Goal: Task Accomplishment & Management: Complete application form

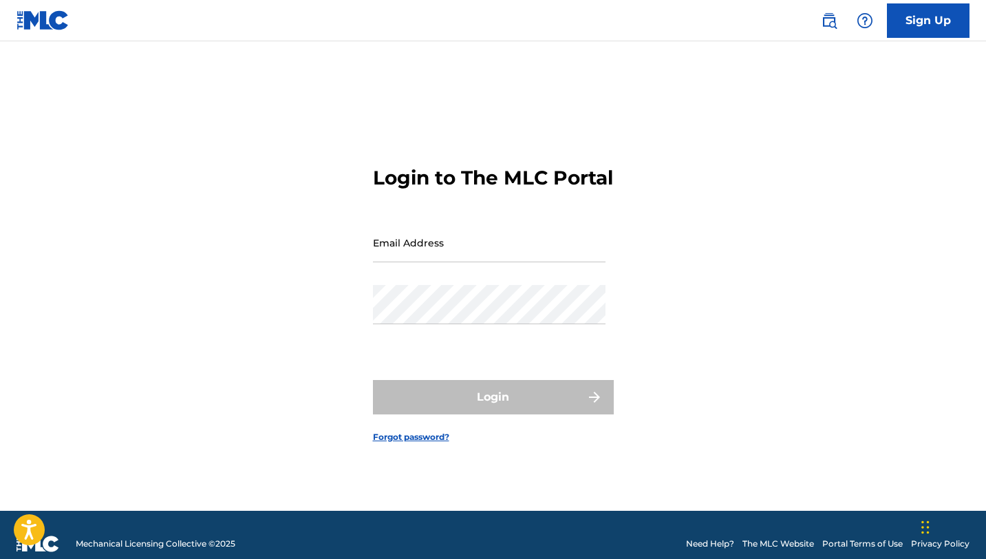
click at [431, 262] on input "Email Address" at bounding box center [489, 242] width 233 height 39
type input "[EMAIL_ADDRESS][DOMAIN_NAME]"
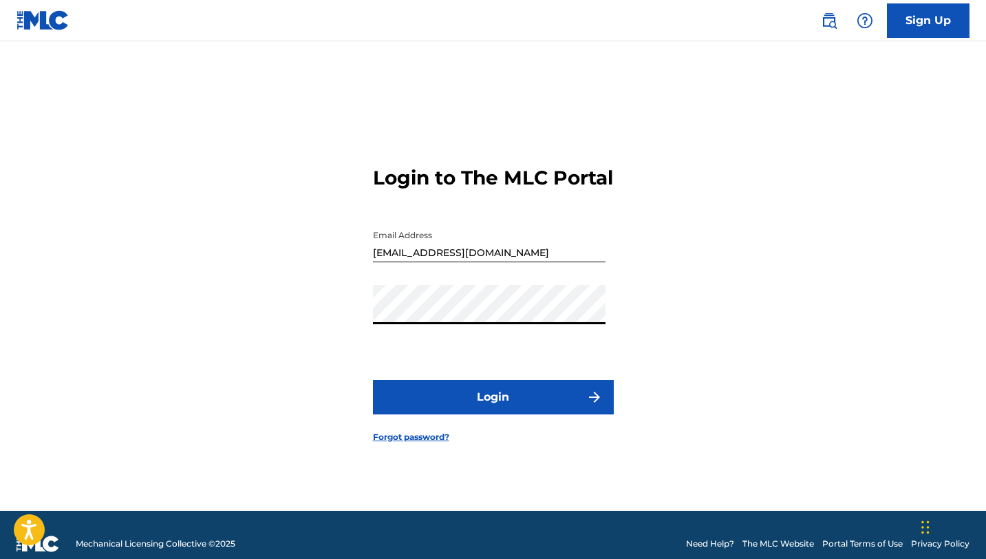
click at [603, 403] on button "Login" at bounding box center [493, 397] width 241 height 34
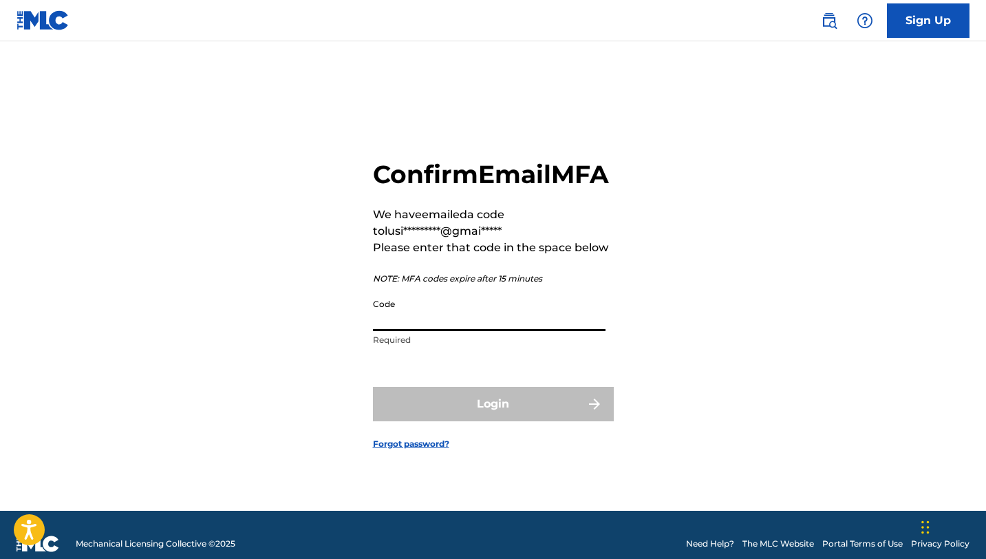
paste input "614461"
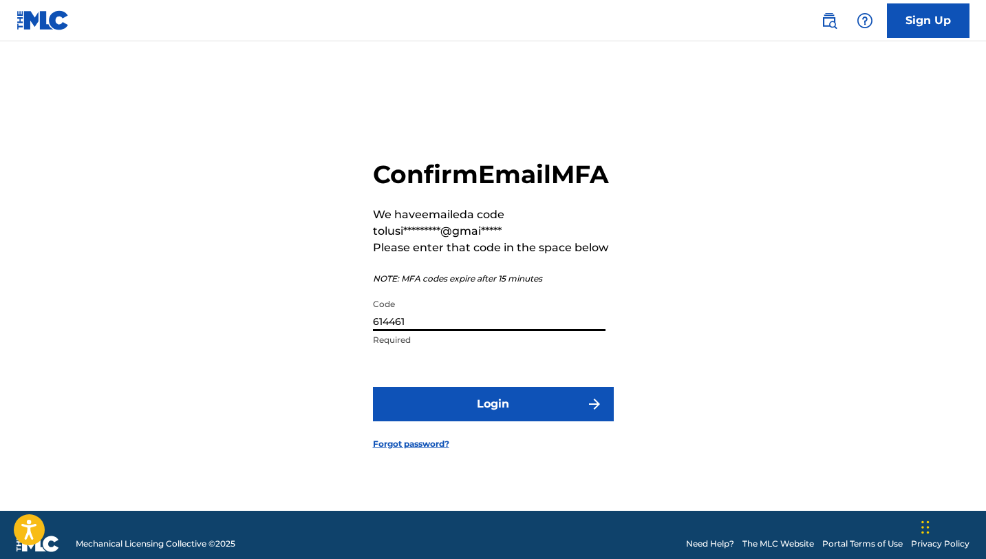
type input "614461"
click at [585, 416] on button "Login" at bounding box center [493, 404] width 241 height 34
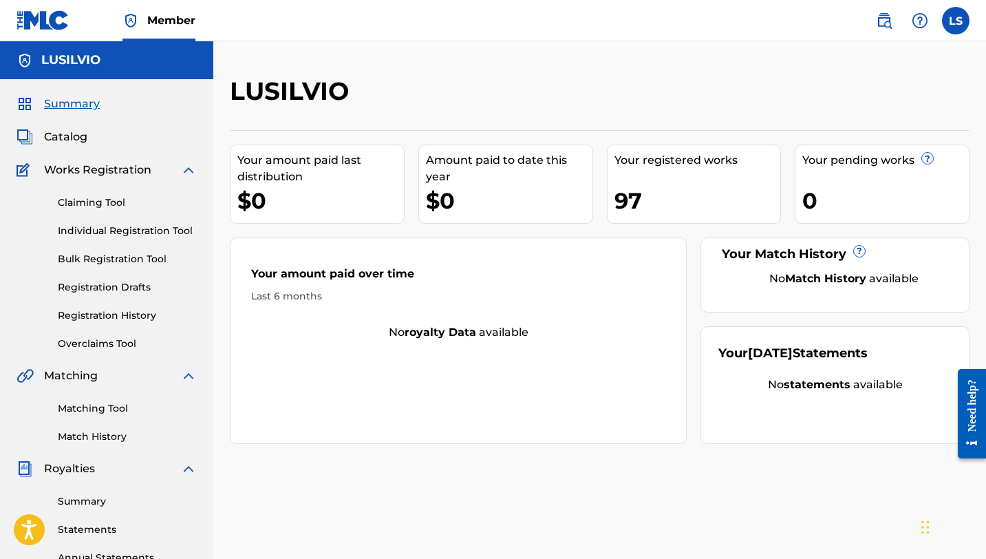
click at [105, 233] on link "Individual Registration Tool" at bounding box center [127, 231] width 139 height 14
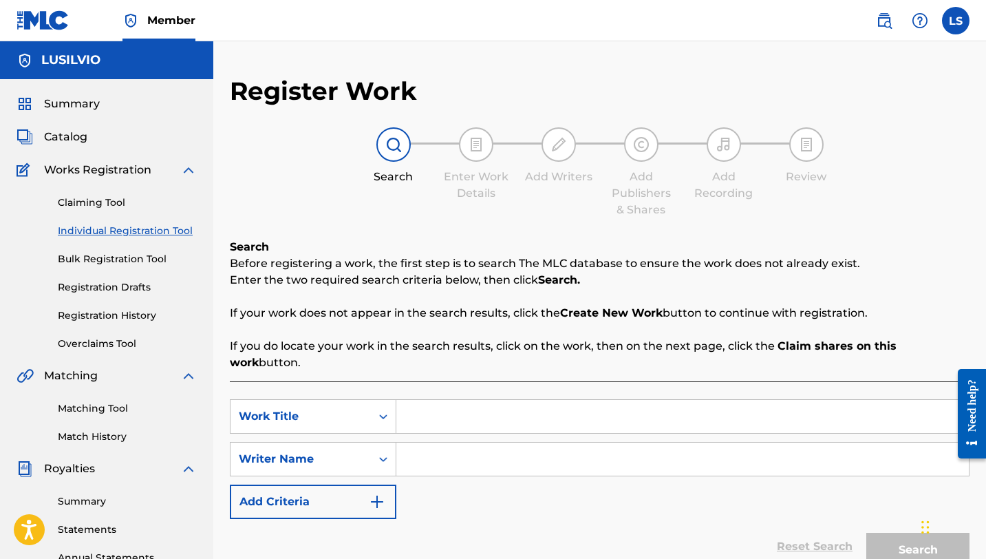
click at [464, 401] on input "Search Form" at bounding box center [682, 416] width 573 height 33
type input "S"
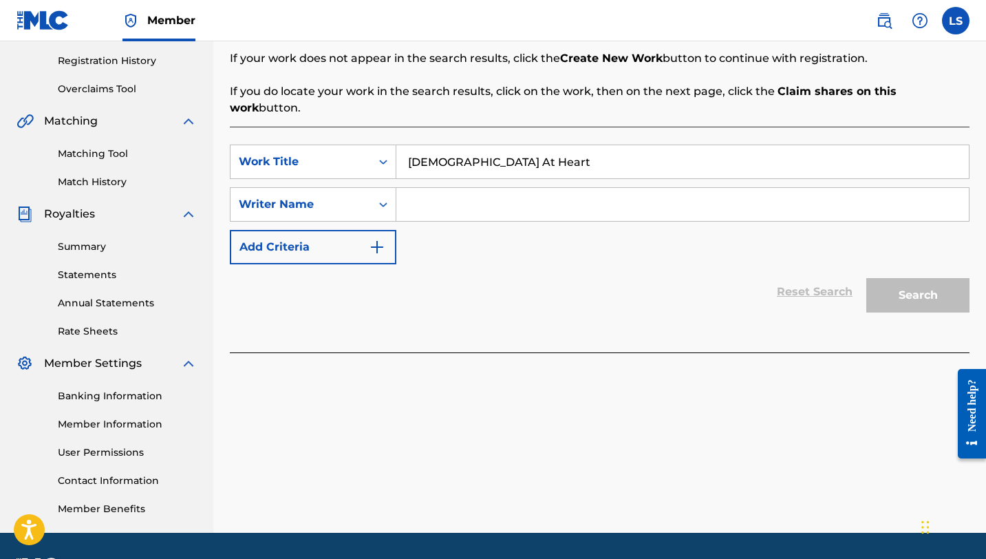
scroll to position [251, 0]
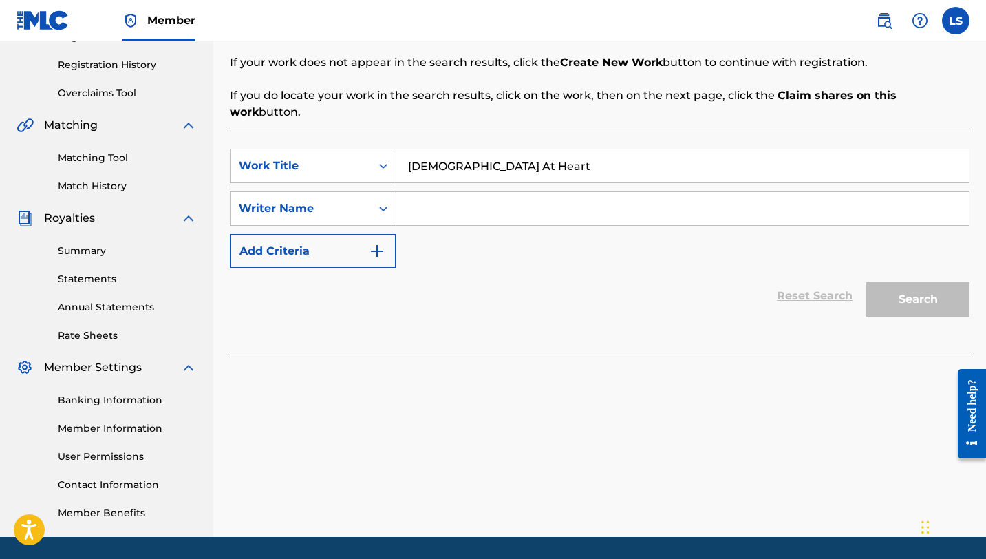
type input "[DEMOGRAPHIC_DATA] At Heart"
click at [501, 192] on input "Search Form" at bounding box center [682, 208] width 573 height 33
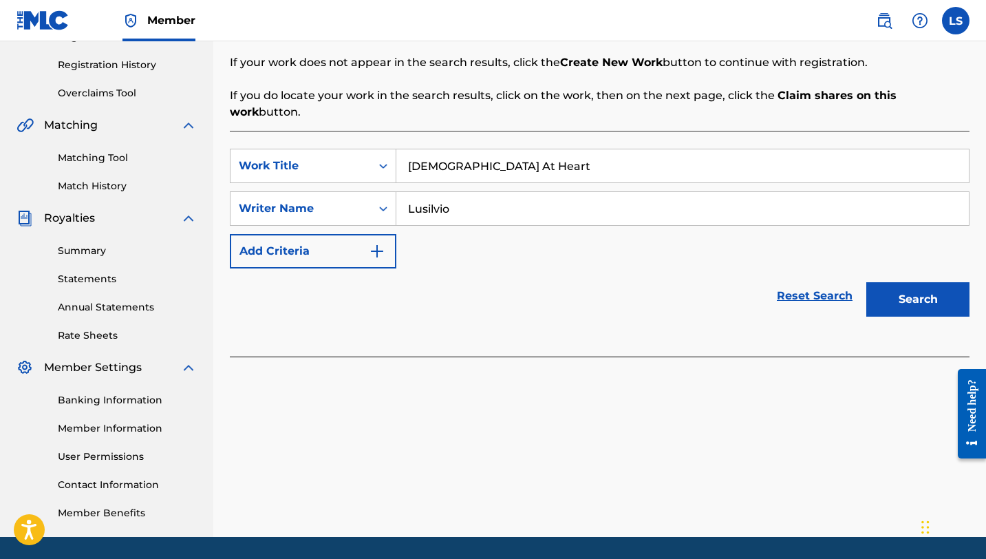
type input "Lusilvio"
click at [871, 290] on button "Search" at bounding box center [918, 299] width 103 height 34
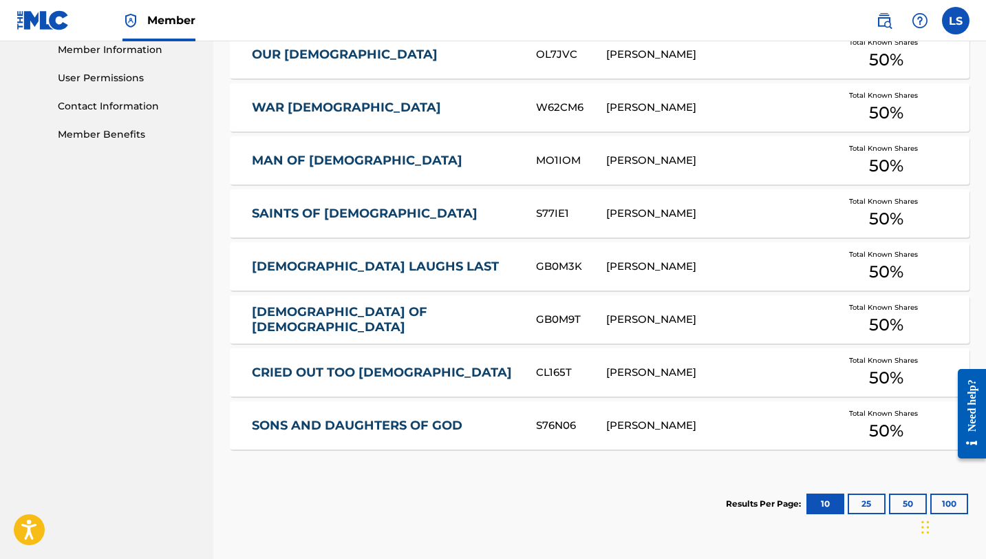
scroll to position [738, 0]
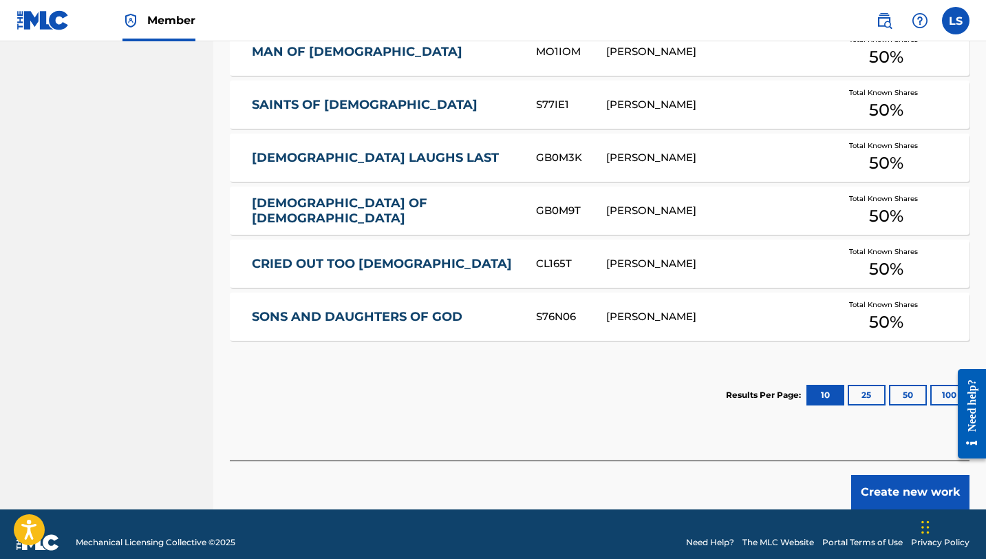
click at [933, 478] on button "Create new work" at bounding box center [910, 492] width 118 height 34
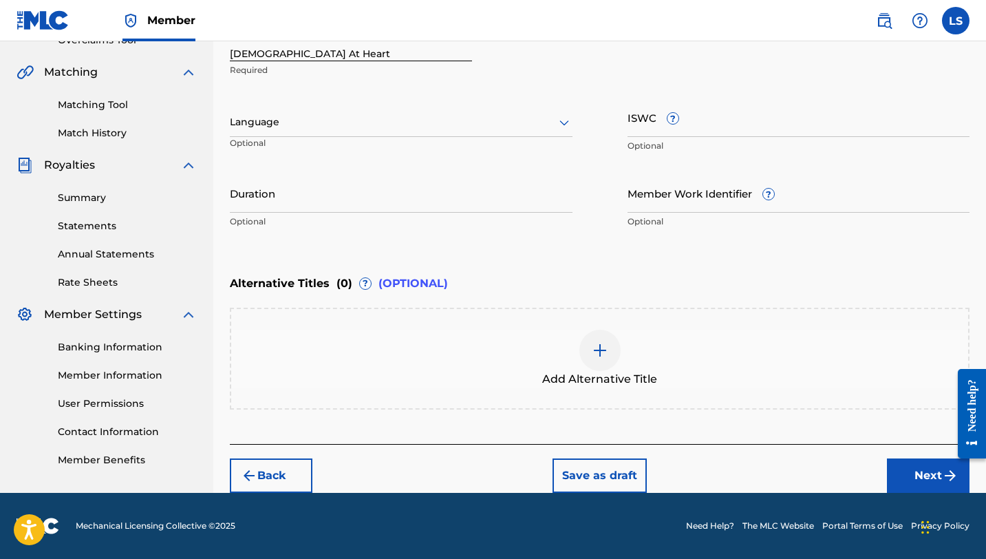
scroll to position [303, 0]
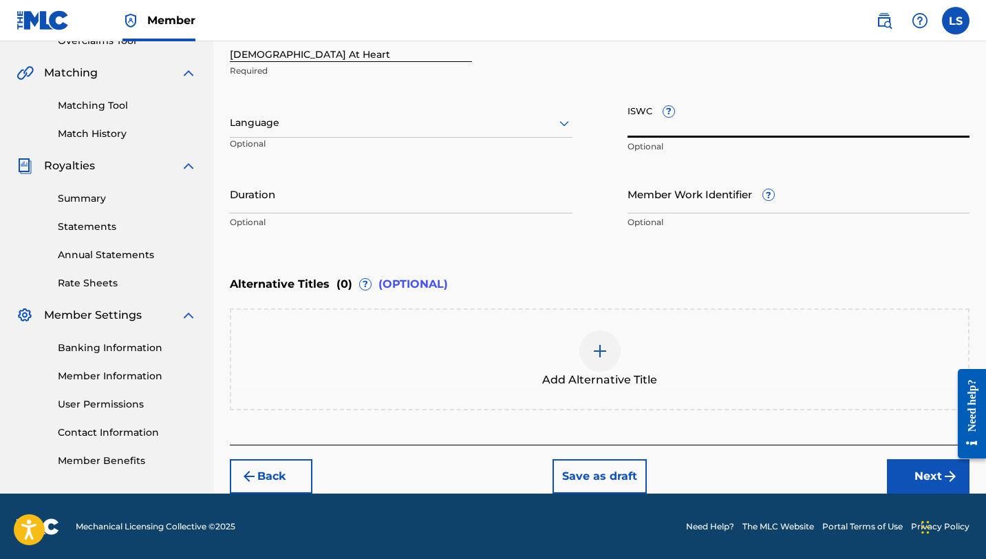
paste input "T3352369194"
type input "T3352369194"
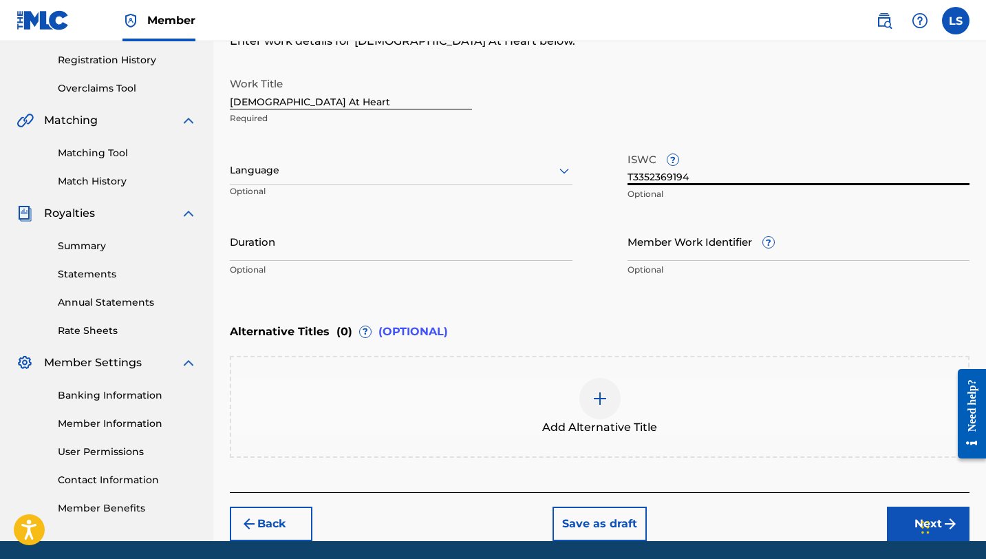
scroll to position [268, 0]
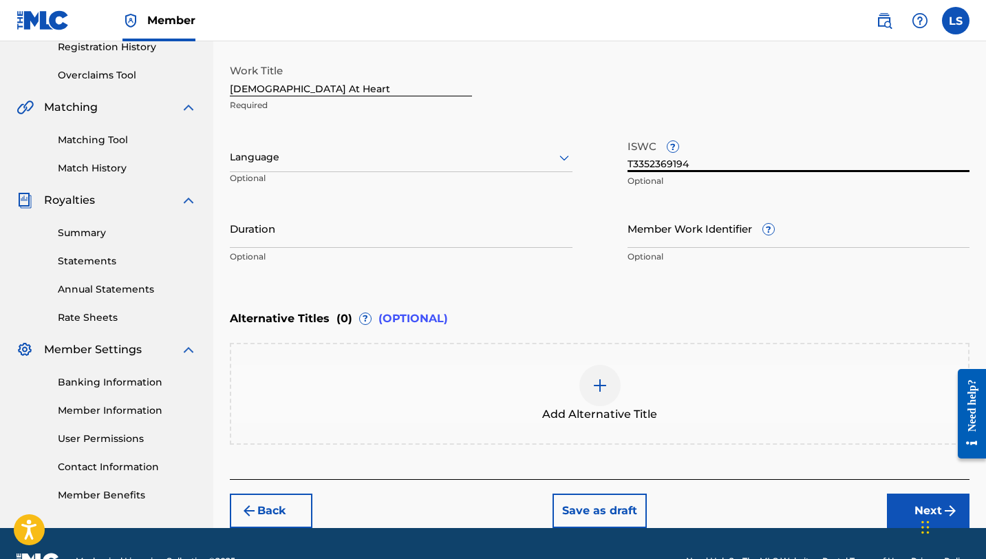
click at [690, 234] on input "Member Work Identifier ?" at bounding box center [799, 228] width 343 height 39
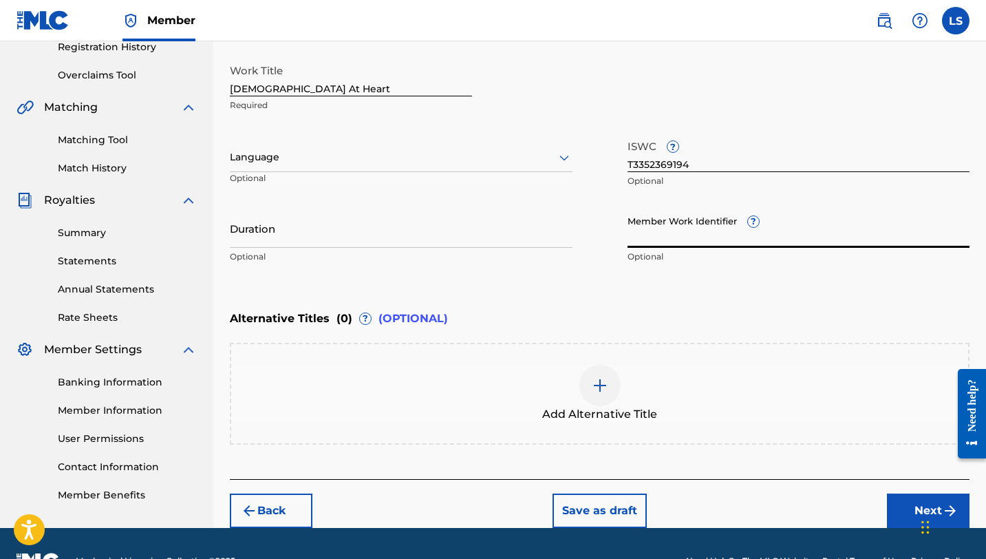
paste input "932124276"
type input "932124276"
click at [246, 242] on input "Duration" at bounding box center [401, 228] width 343 height 39
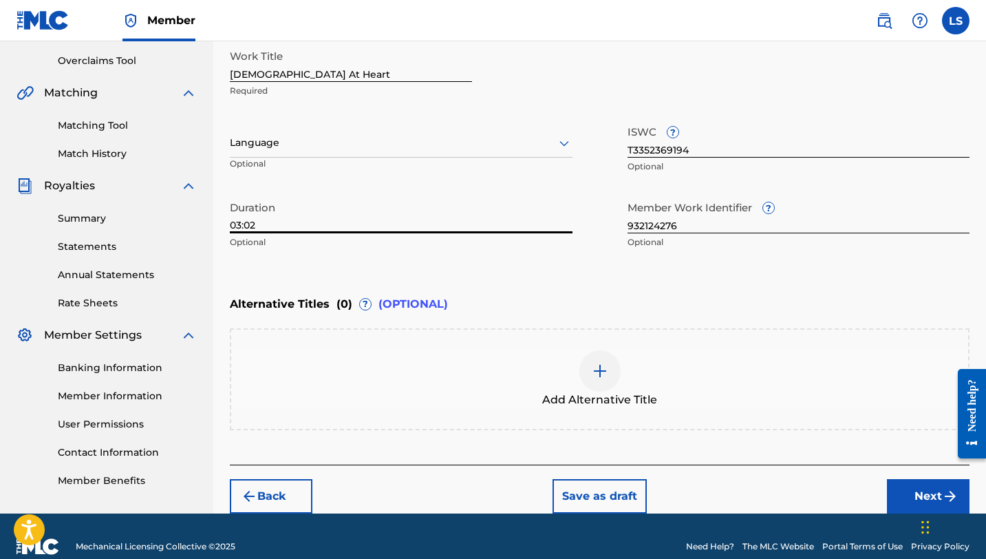
scroll to position [303, 0]
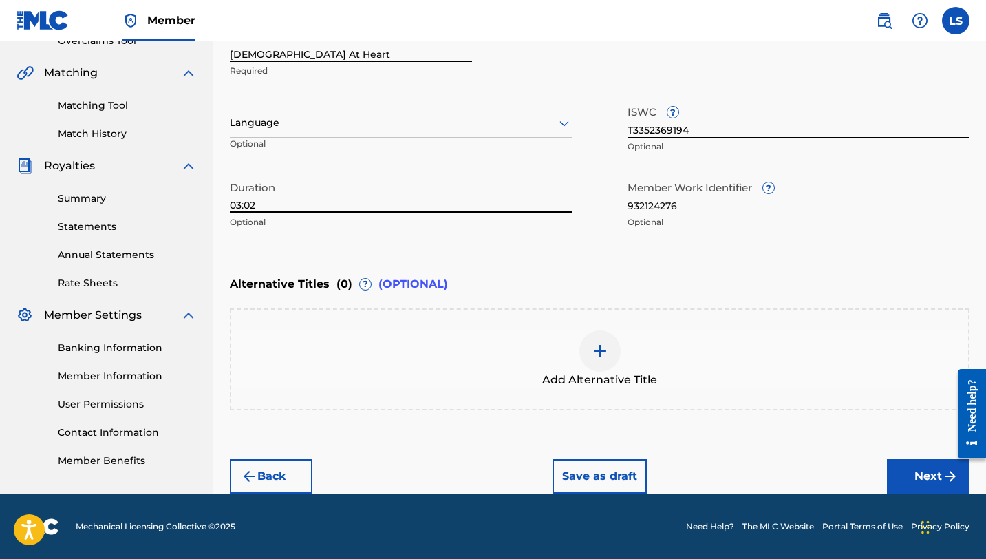
type input "03:02"
click at [428, 127] on div at bounding box center [401, 122] width 343 height 17
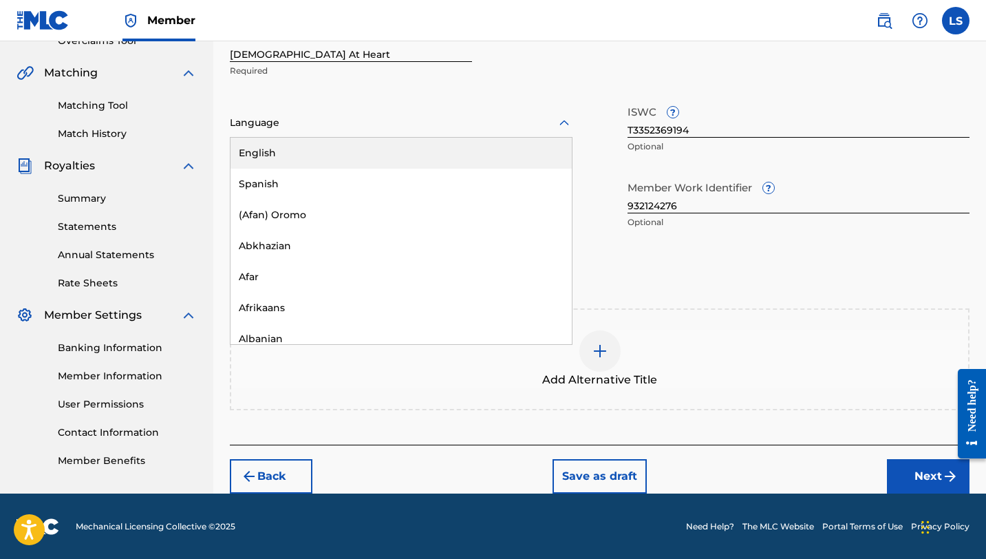
click at [320, 148] on div "English" at bounding box center [401, 153] width 341 height 31
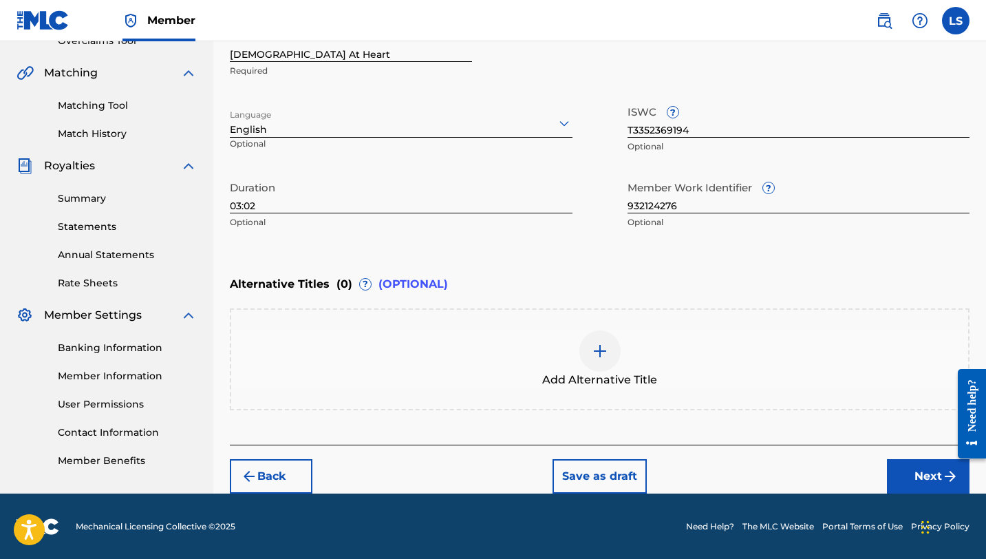
click at [897, 474] on button "Next" at bounding box center [928, 476] width 83 height 34
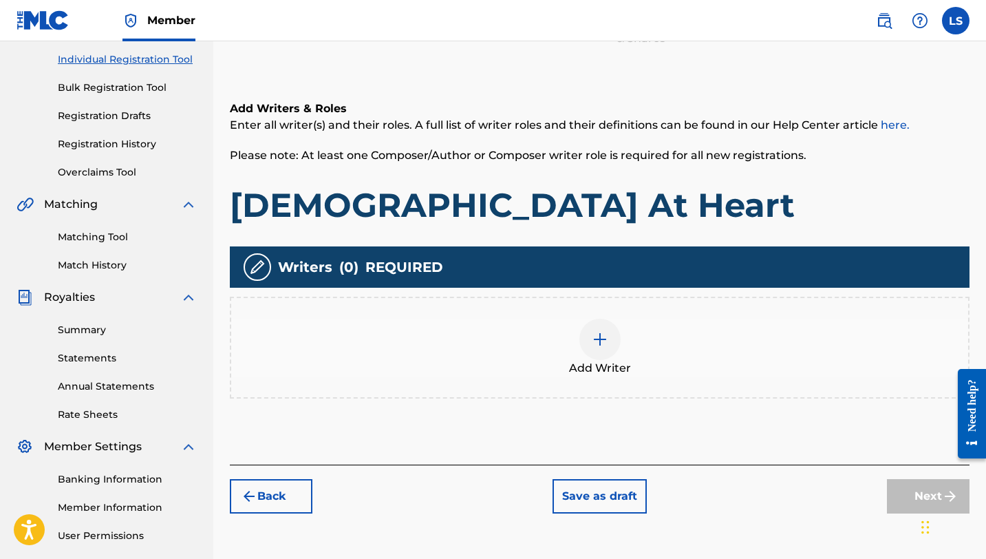
scroll to position [180, 0]
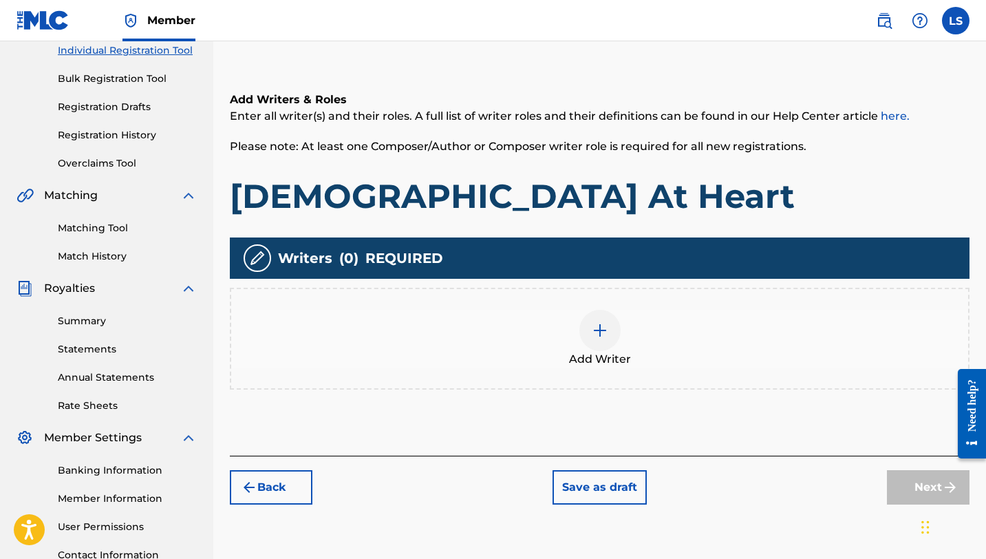
click at [593, 339] on div at bounding box center [600, 330] width 41 height 41
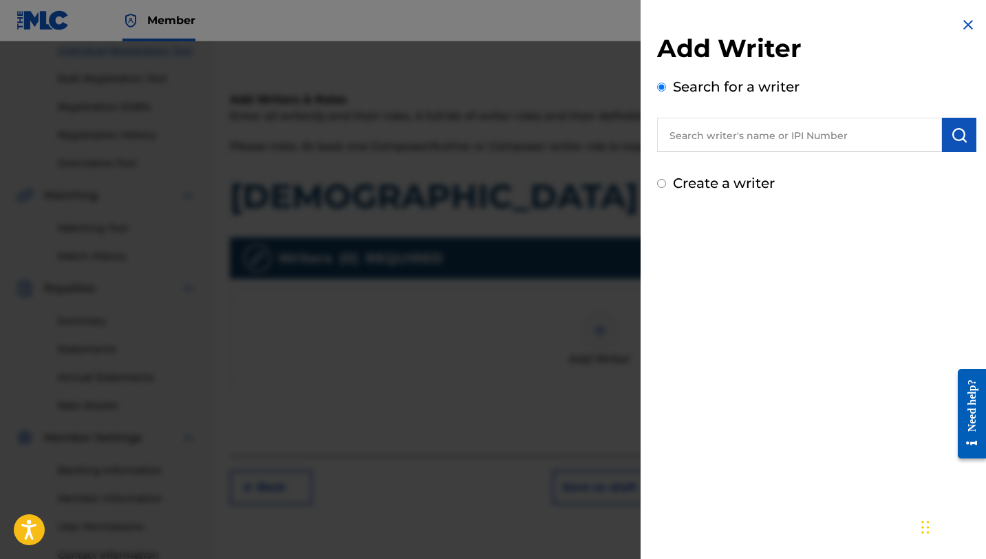
click at [725, 138] on input "text" at bounding box center [799, 135] width 285 height 34
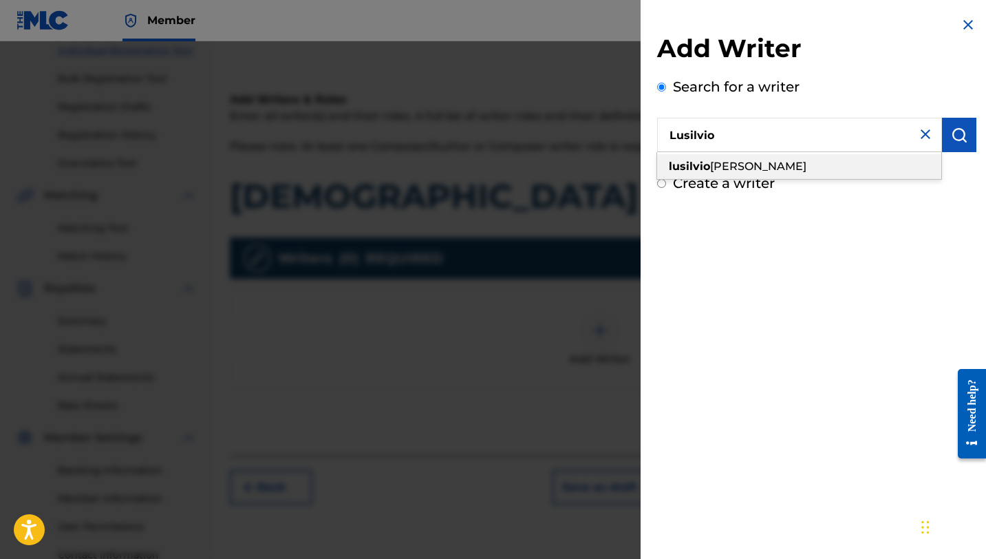
click at [739, 170] on div "[PERSON_NAME]" at bounding box center [799, 166] width 284 height 25
type input "[PERSON_NAME]"
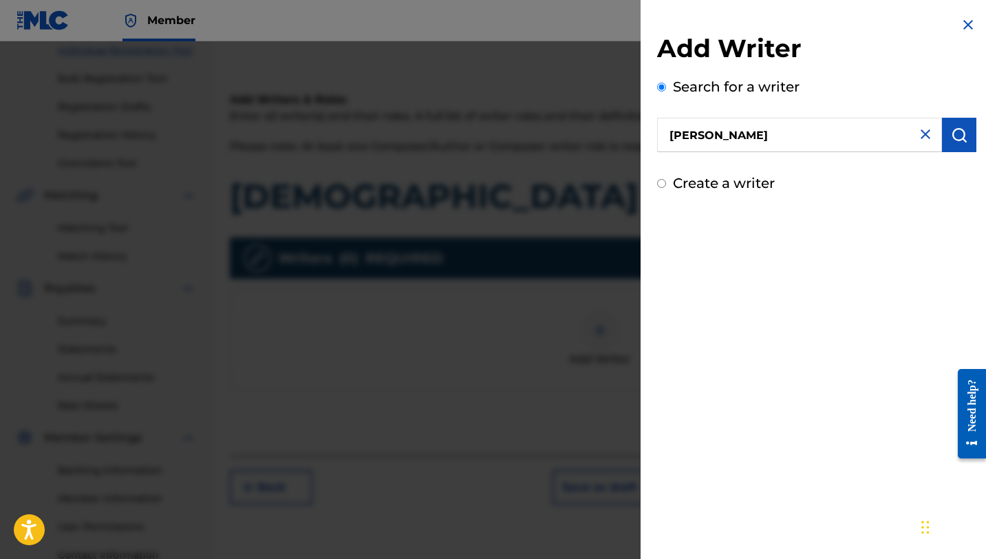
click at [957, 134] on img "submit" at bounding box center [959, 135] width 17 height 17
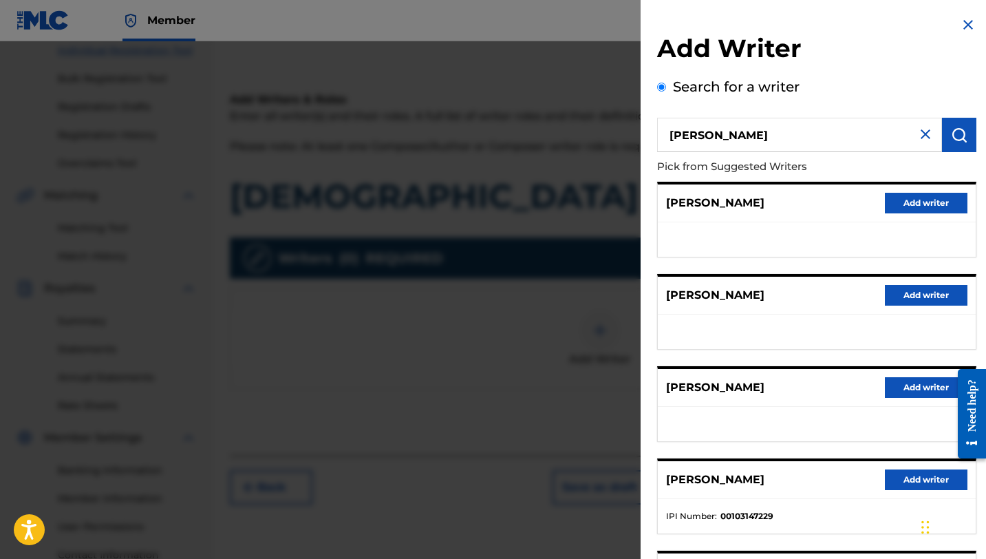
scroll to position [154, 0]
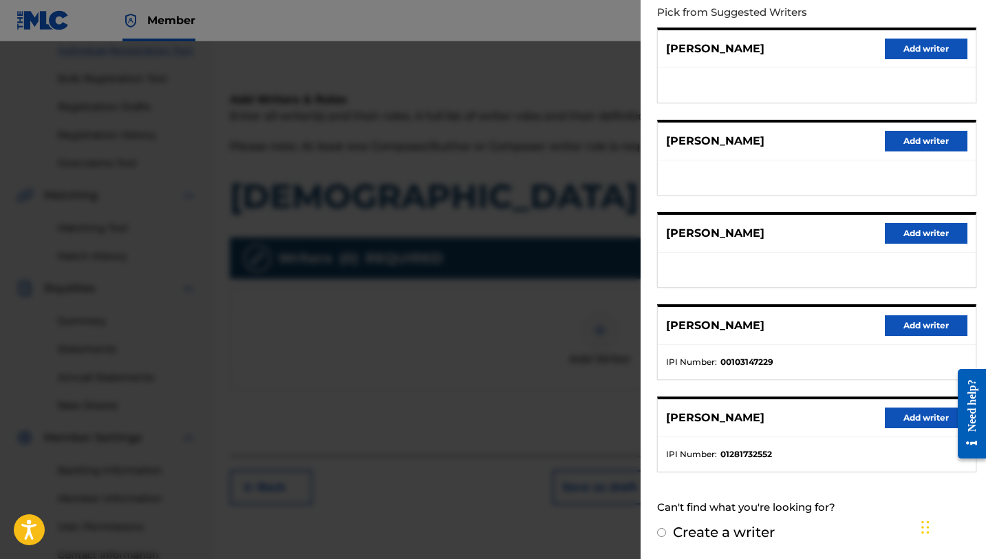
click at [894, 415] on button "Add writer" at bounding box center [926, 417] width 83 height 21
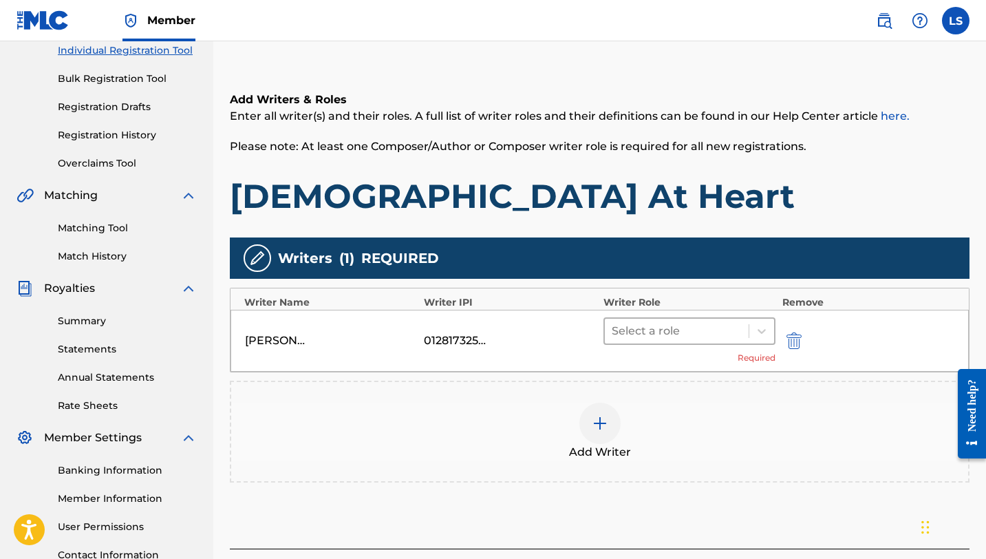
click at [676, 330] on div at bounding box center [677, 330] width 130 height 19
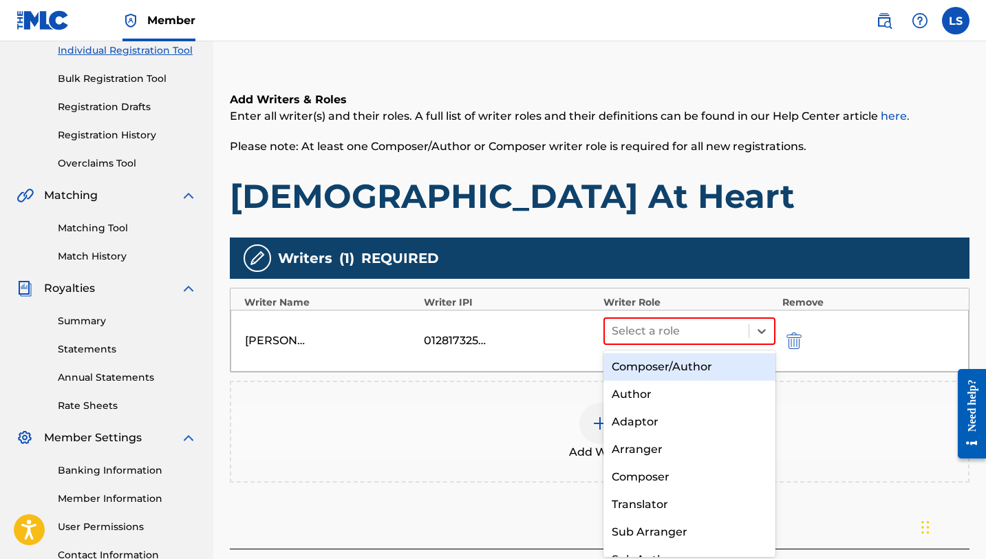
click at [672, 368] on div "Composer/Author" at bounding box center [690, 367] width 172 height 28
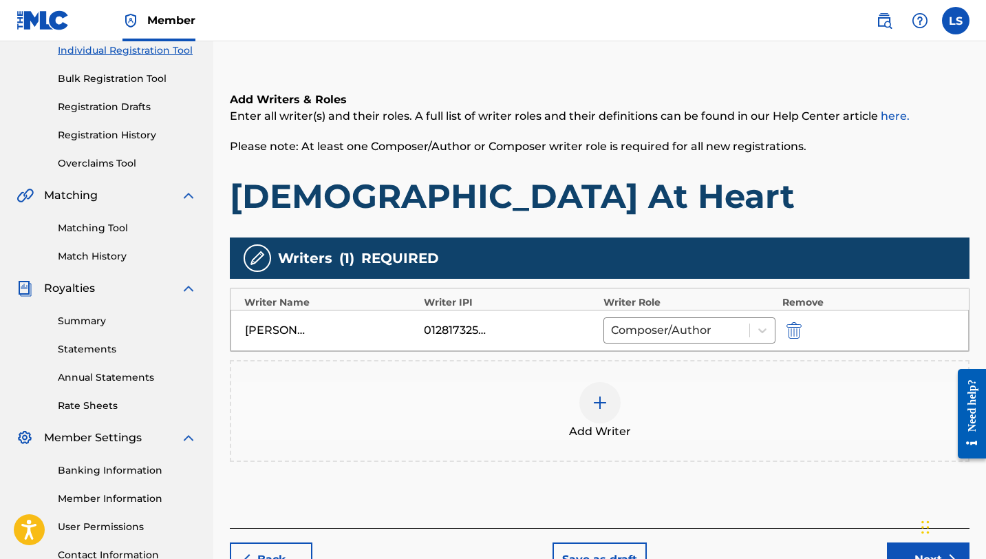
click at [913, 550] on button "Next" at bounding box center [928, 559] width 83 height 34
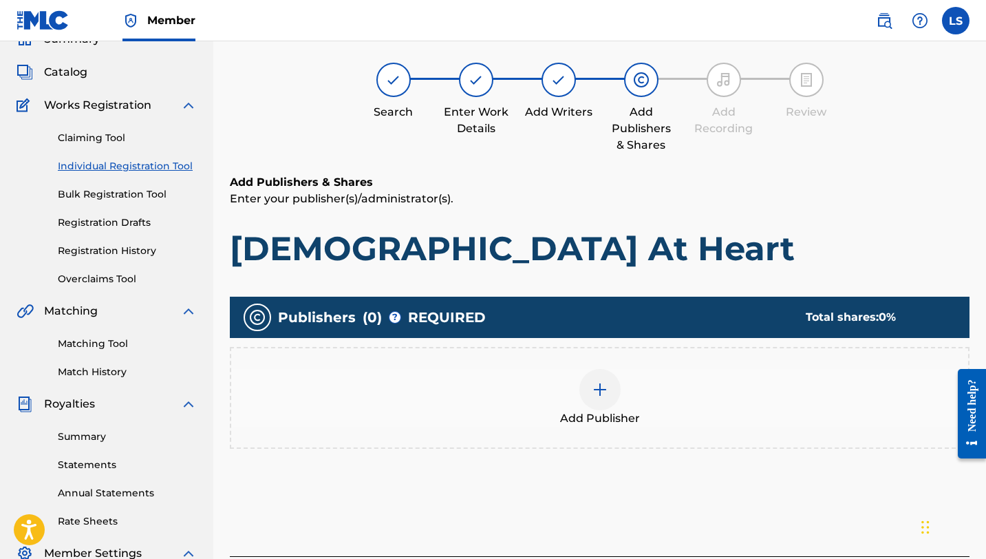
scroll to position [62, 0]
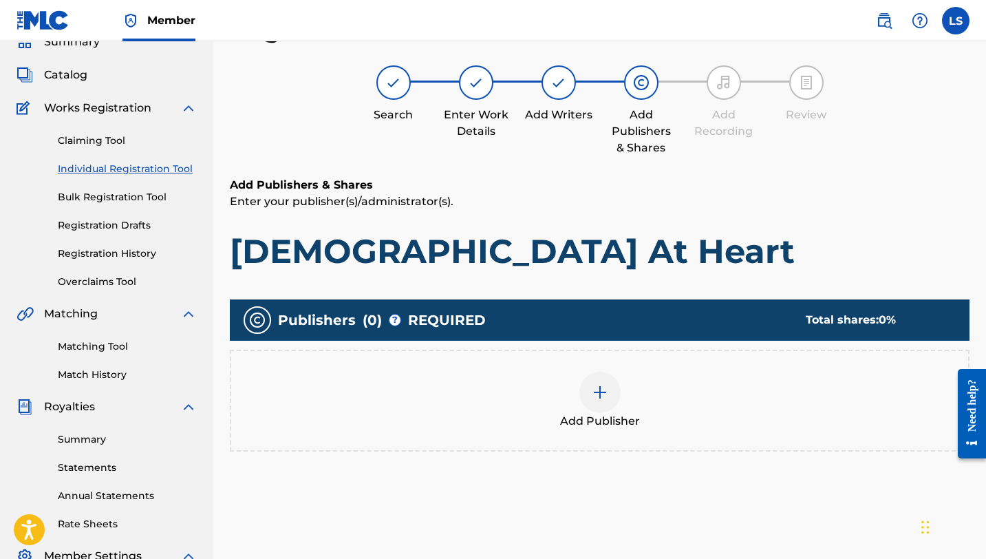
click at [607, 399] on img at bounding box center [600, 392] width 17 height 17
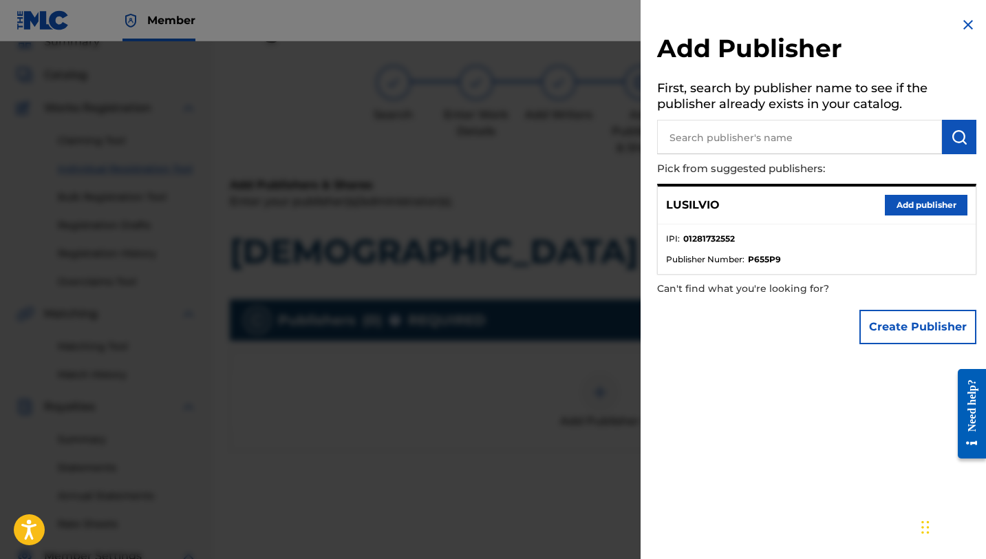
click at [926, 200] on button "Add publisher" at bounding box center [926, 205] width 83 height 21
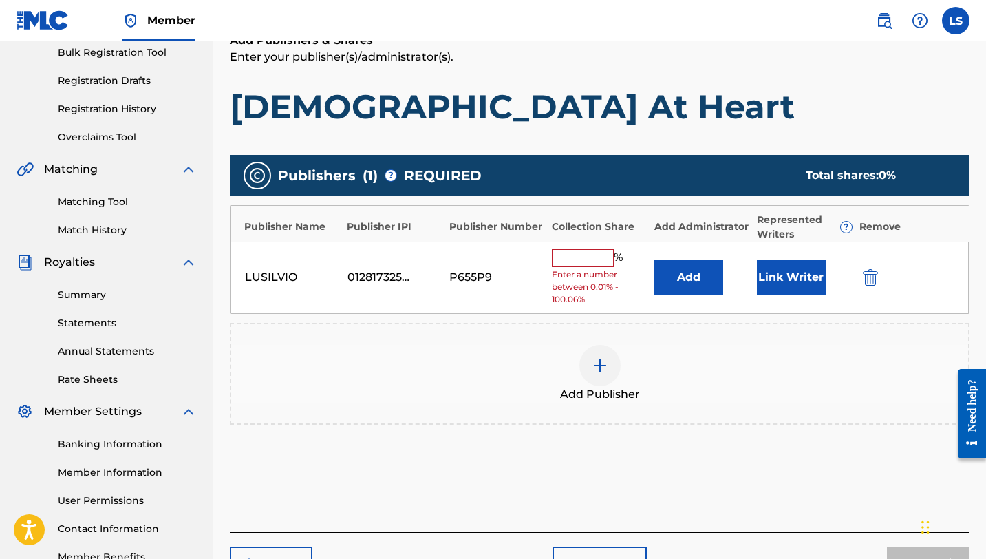
scroll to position [295, 0]
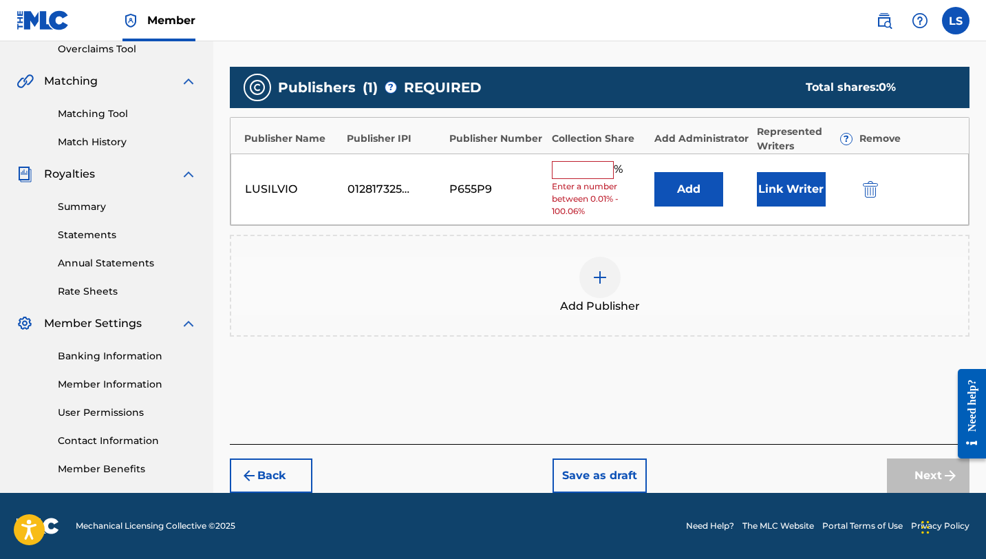
click at [583, 161] on input "text" at bounding box center [583, 170] width 62 height 18
type input "50"
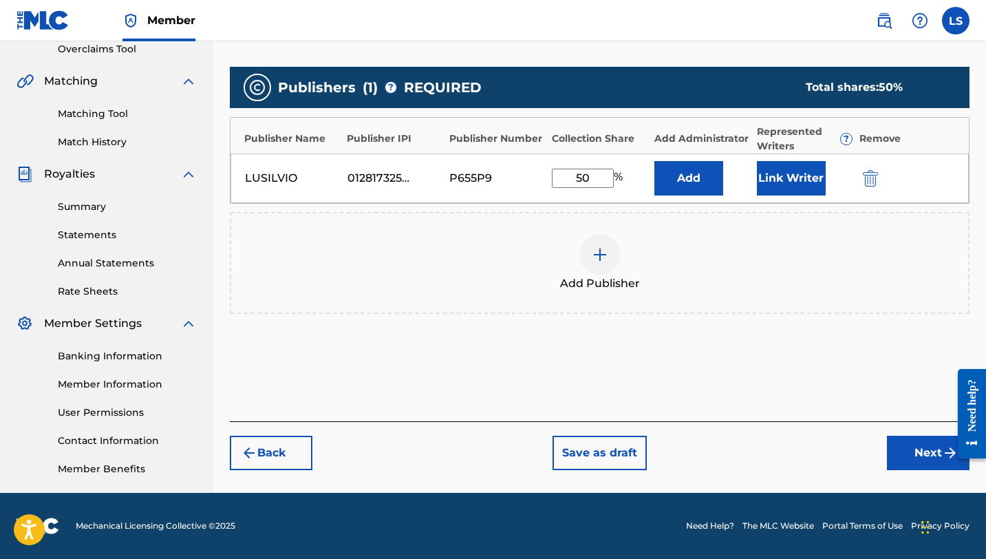
click at [780, 185] on button "Link Writer" at bounding box center [791, 178] width 69 height 34
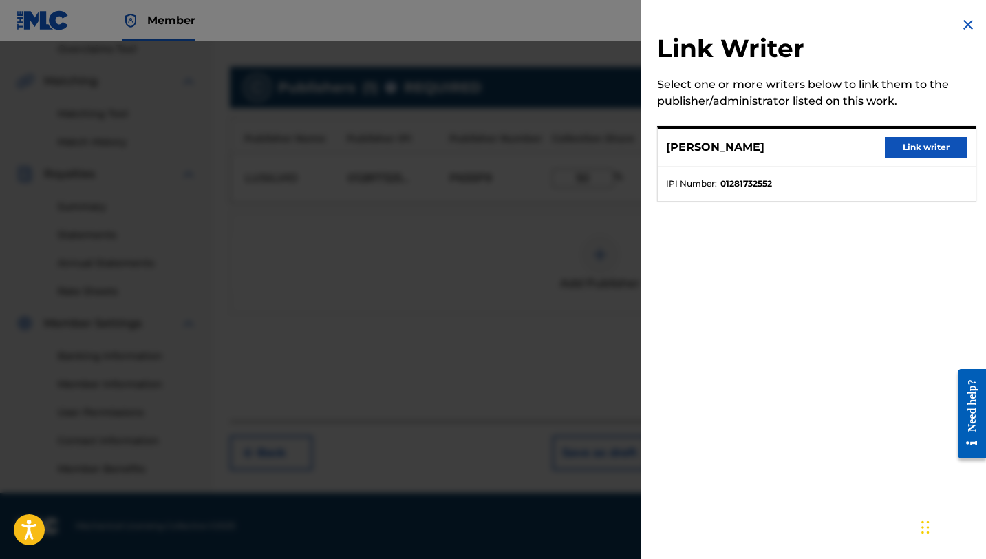
drag, startPoint x: 911, startPoint y: 159, endPoint x: 906, endPoint y: 166, distance: 8.4
click at [909, 160] on div "[PERSON_NAME] Link writer" at bounding box center [817, 148] width 318 height 38
click at [912, 154] on button "Link writer" at bounding box center [926, 147] width 83 height 21
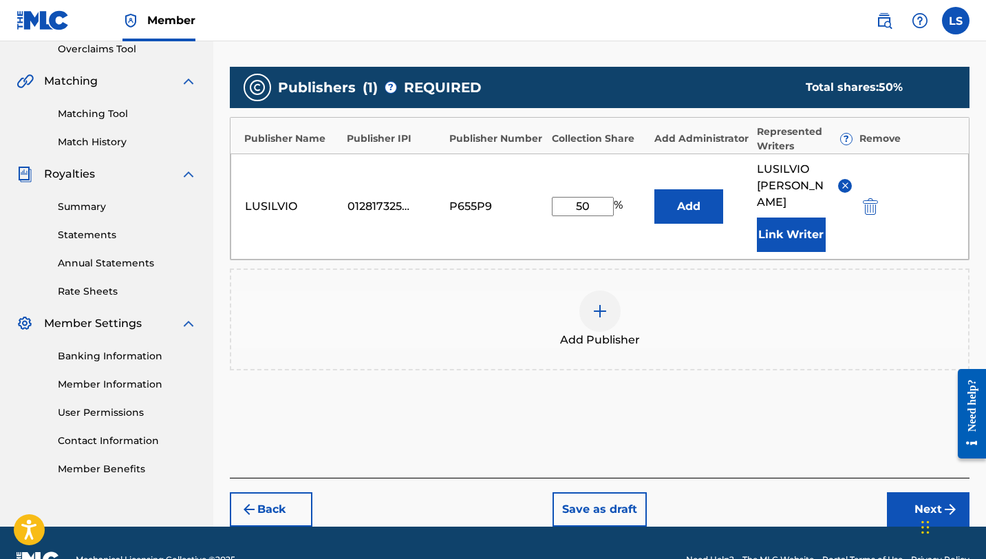
scroll to position [312, 0]
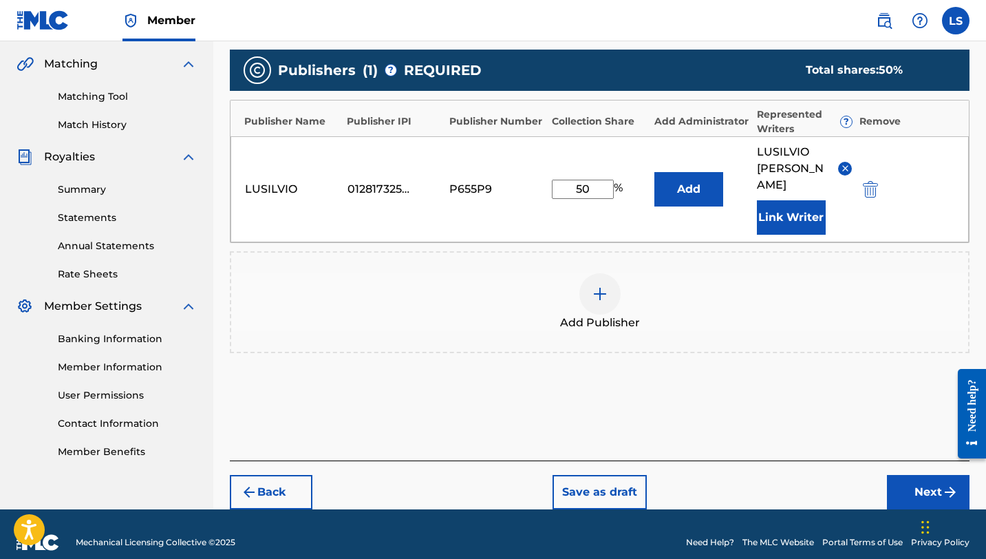
click at [908, 475] on button "Next" at bounding box center [928, 492] width 83 height 34
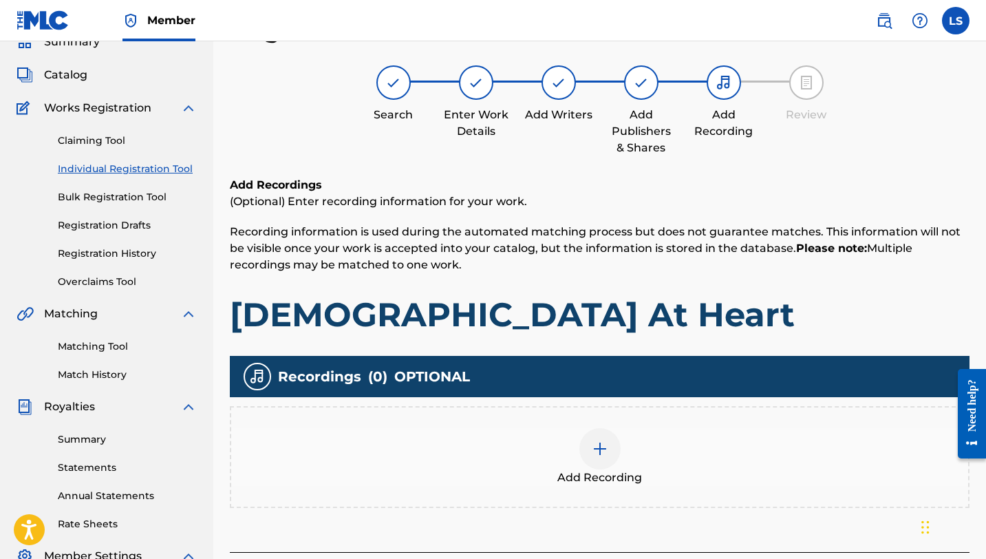
click at [604, 437] on div at bounding box center [600, 448] width 41 height 41
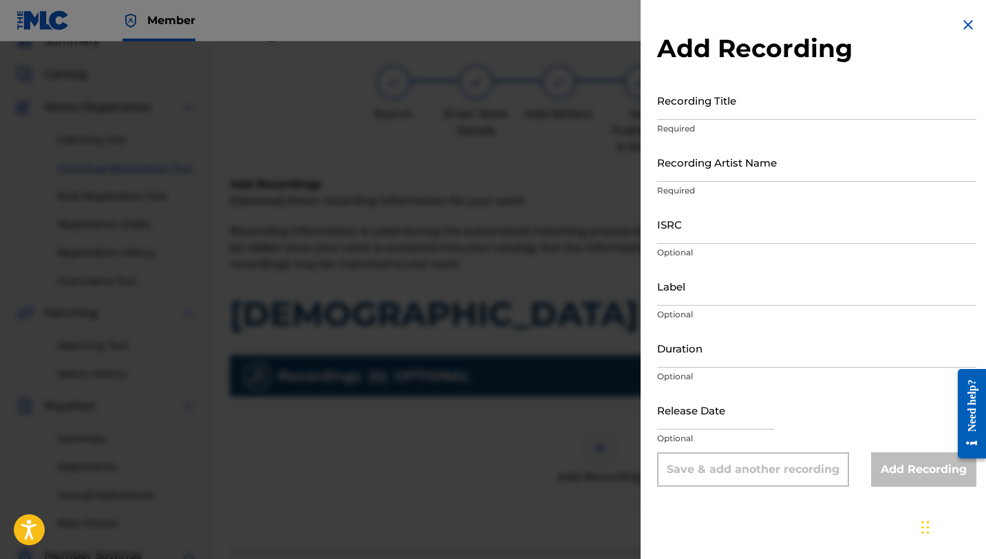
click at [688, 107] on input "Recording Title" at bounding box center [816, 100] width 319 height 39
type input "[DEMOGRAPHIC_DATA] At Heart"
click at [713, 169] on input "Recording Artist Name" at bounding box center [816, 161] width 319 height 39
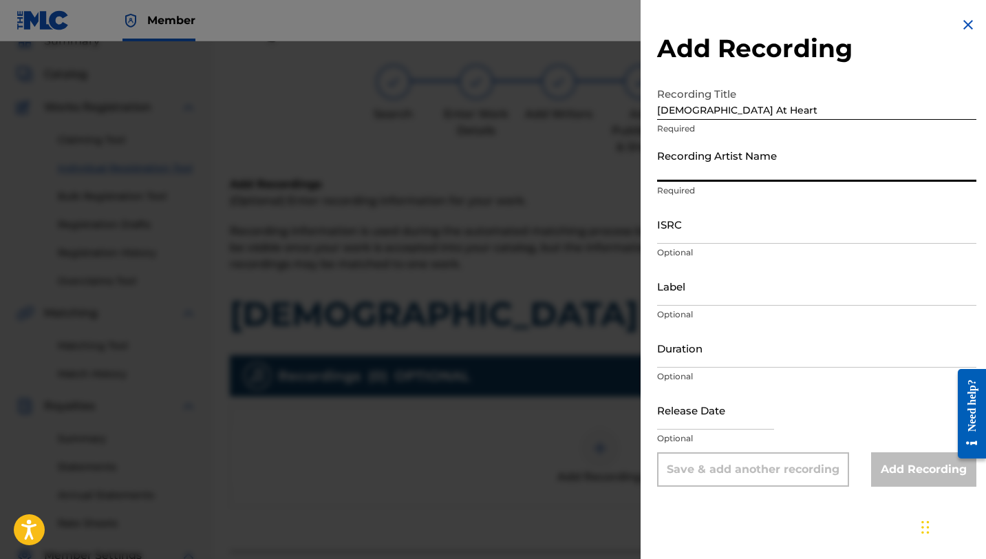
type input "Lusilvio"
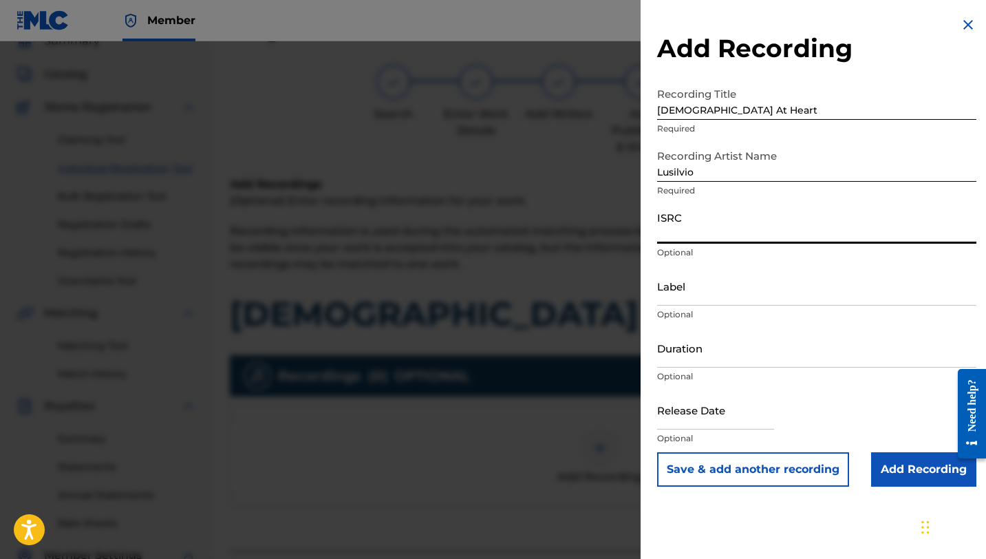
paste input "QZZ7X2512527"
type input "QZZ7X2512527"
click at [682, 290] on input "Label" at bounding box center [816, 285] width 319 height 39
type input "[PERSON_NAME] DELIVERY INC"
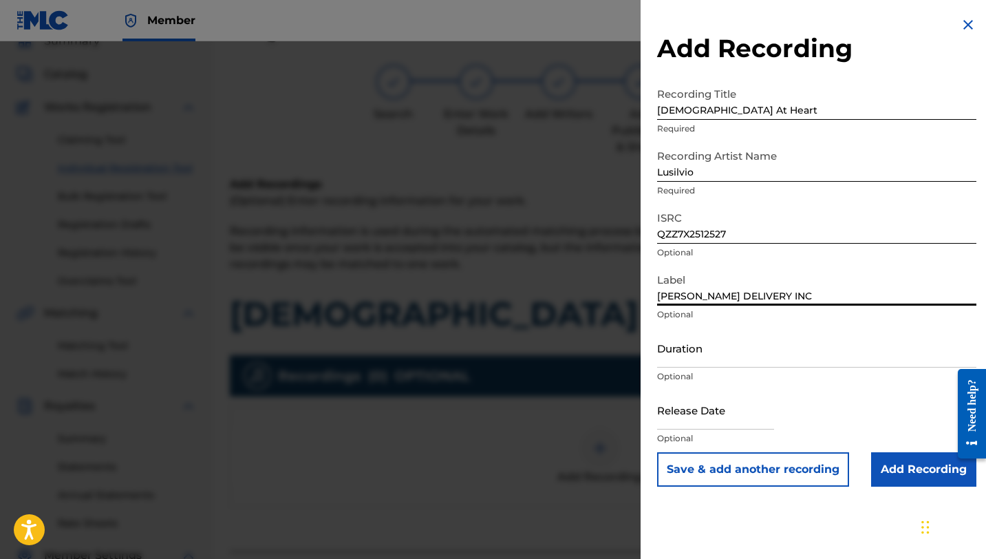
click at [712, 354] on input "Duration" at bounding box center [816, 347] width 319 height 39
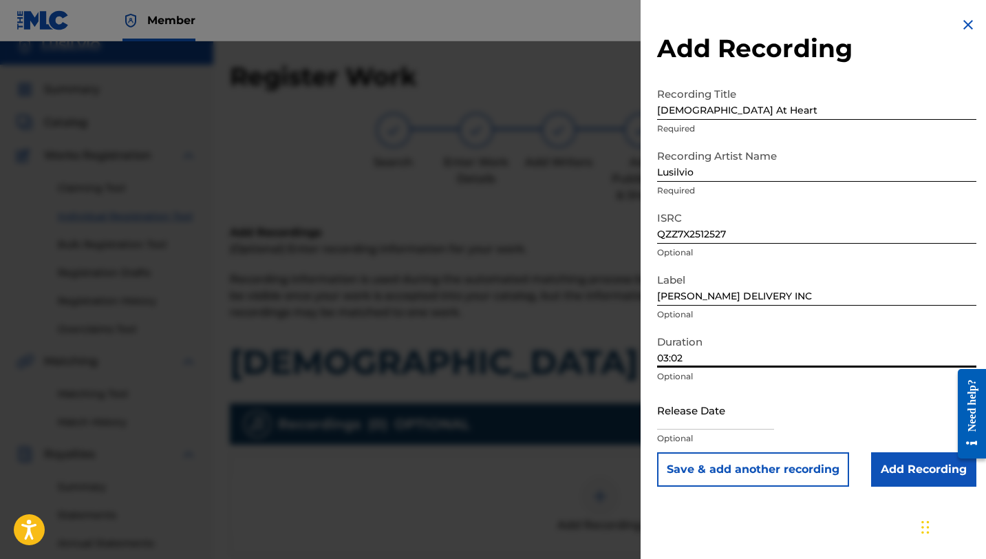
scroll to position [0, 0]
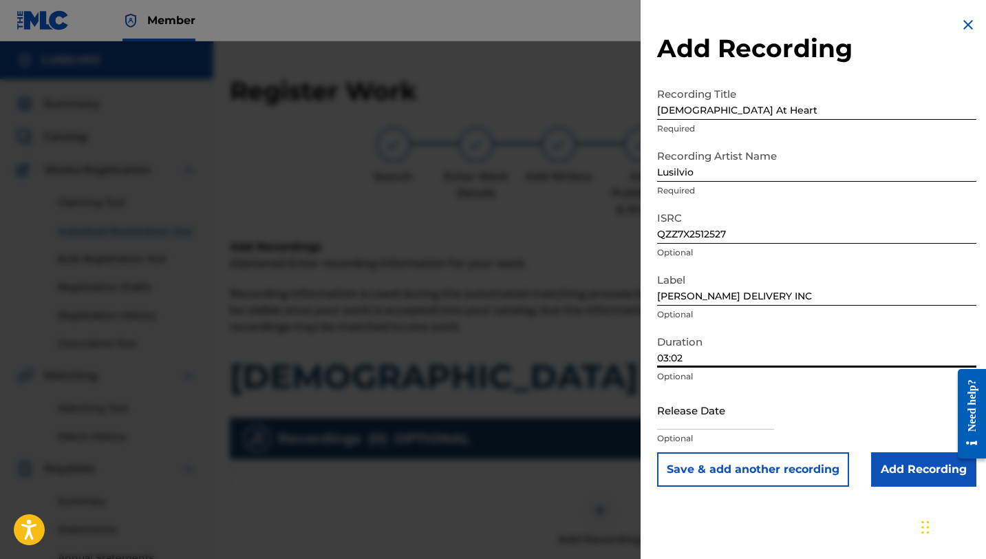
type input "03:02"
click at [683, 412] on input "text" at bounding box center [715, 409] width 117 height 39
select select "8"
select select "2025"
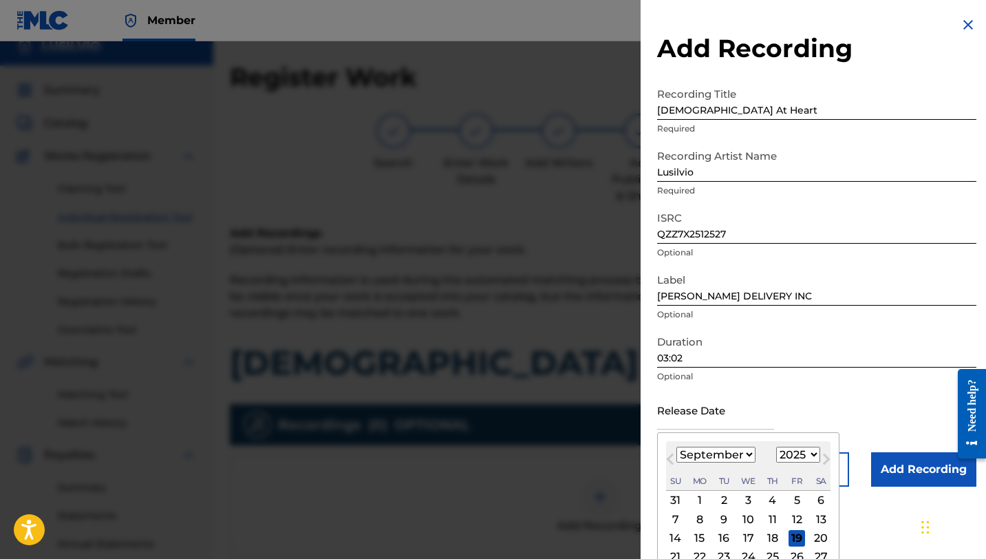
scroll to position [14, 0]
click at [705, 538] on div "15" at bounding box center [700, 538] width 17 height 17
type input "[DATE]"
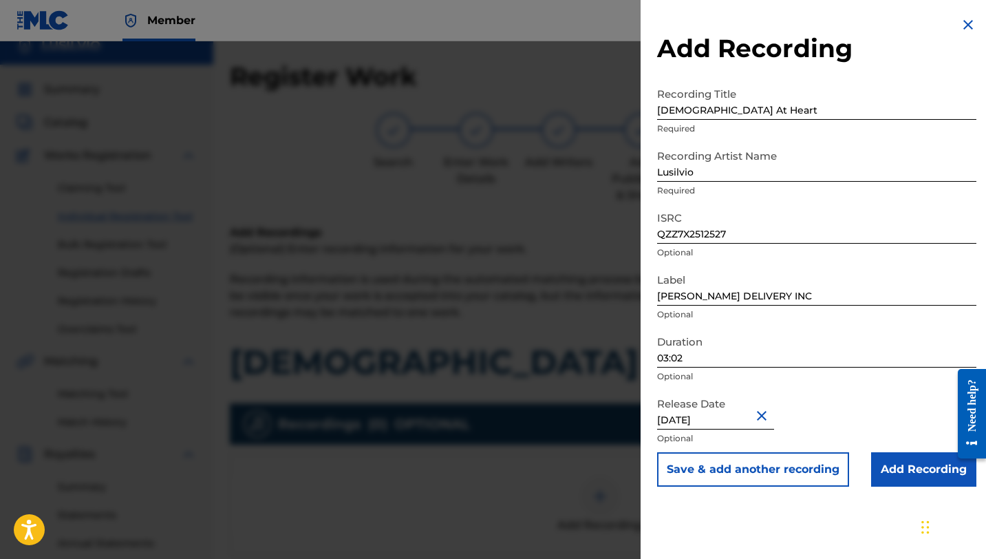
click at [895, 469] on input "Add Recording" at bounding box center [923, 469] width 105 height 34
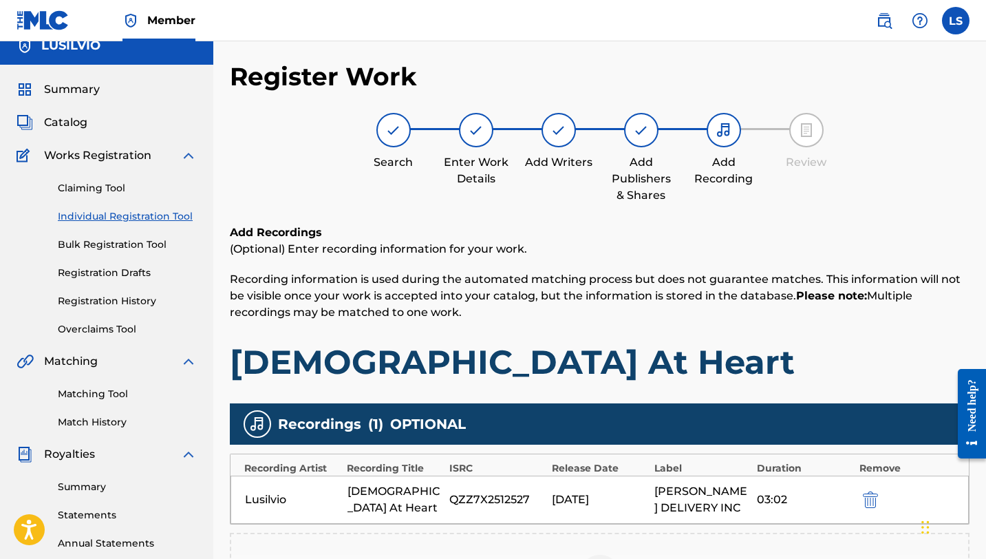
scroll to position [295, 0]
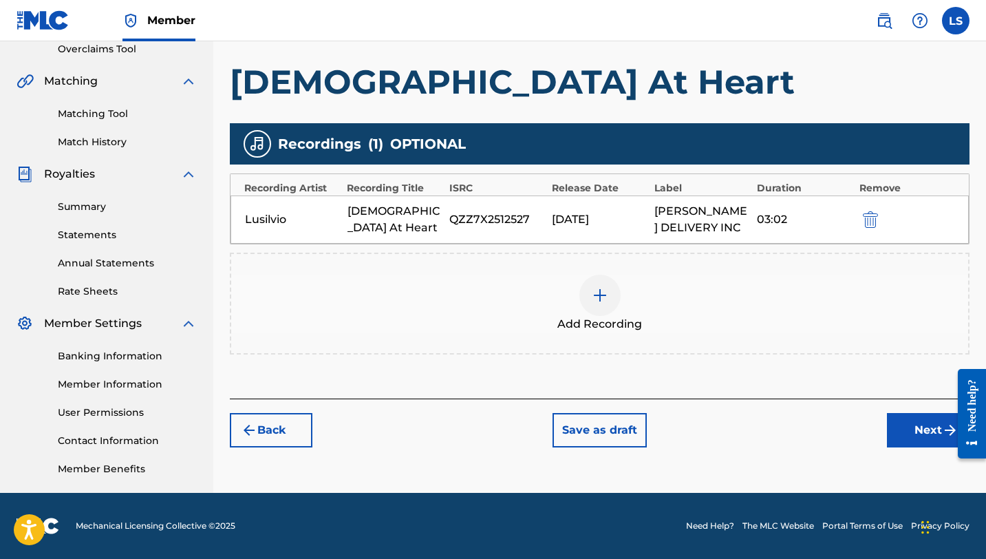
click at [902, 433] on button "Next" at bounding box center [928, 430] width 83 height 34
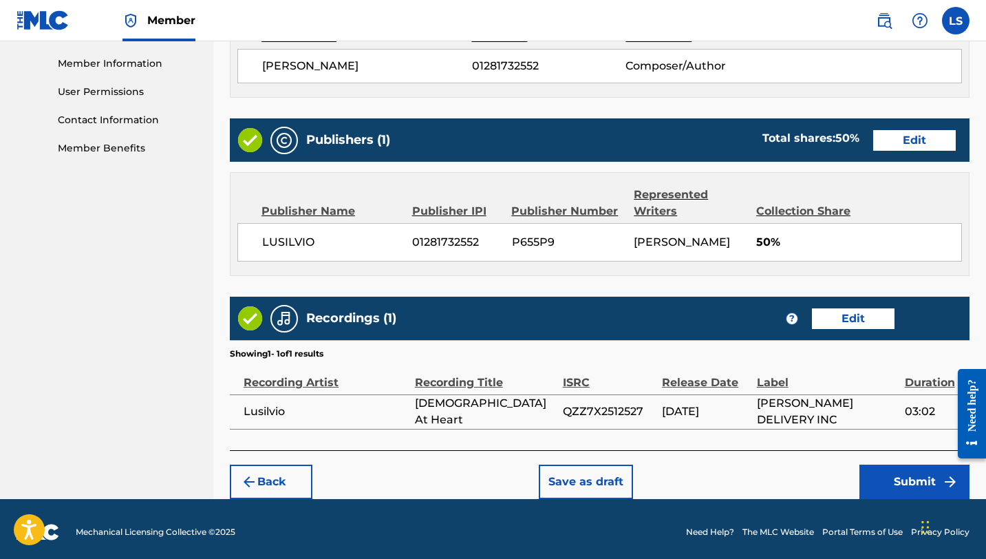
scroll to position [620, 0]
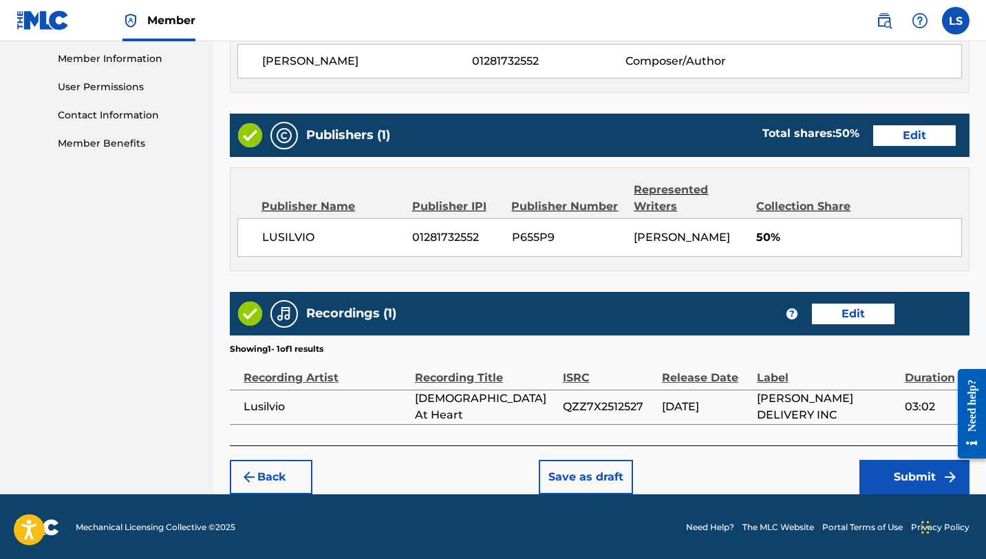
click at [900, 470] on button "Submit" at bounding box center [915, 477] width 110 height 34
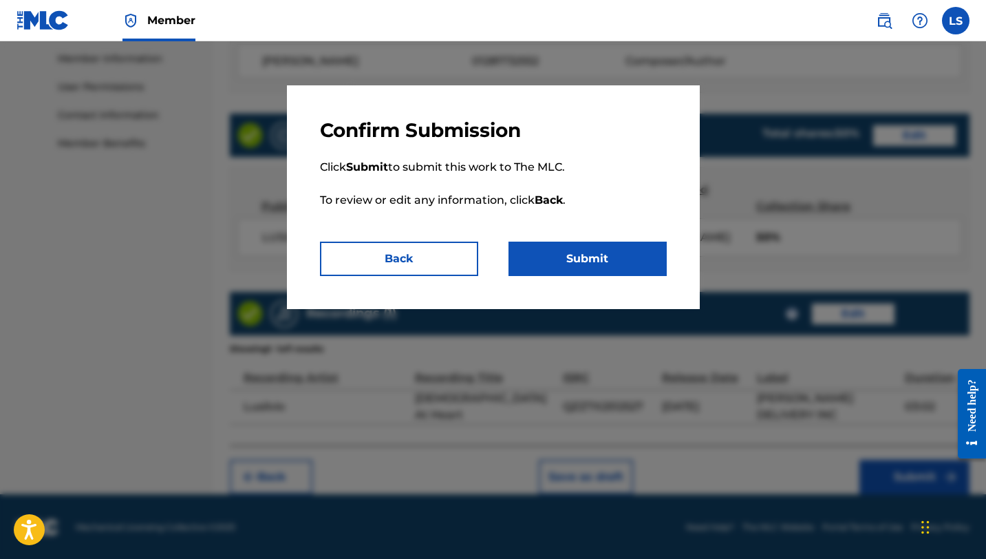
click at [611, 258] on button "Submit" at bounding box center [588, 259] width 158 height 34
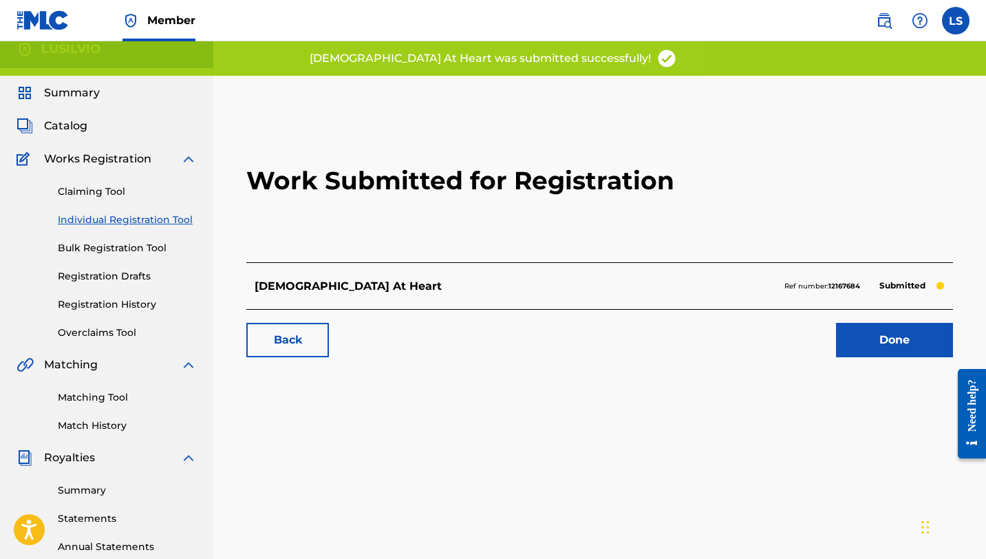
scroll to position [12, 0]
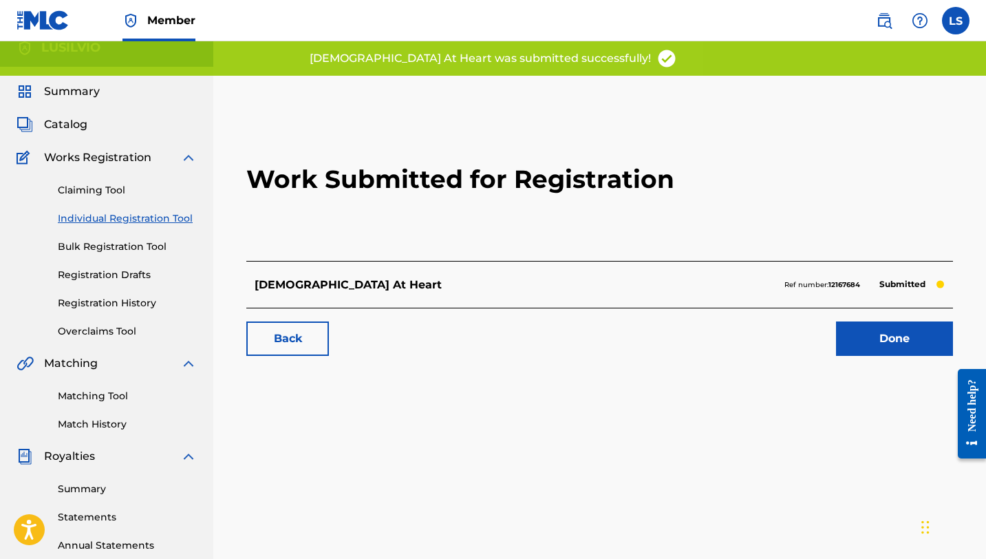
click at [116, 226] on div "Claiming Tool Individual Registration Tool Bulk Registration Tool Registration …" at bounding box center [107, 252] width 180 height 173
click at [885, 324] on link "Done" at bounding box center [894, 338] width 117 height 34
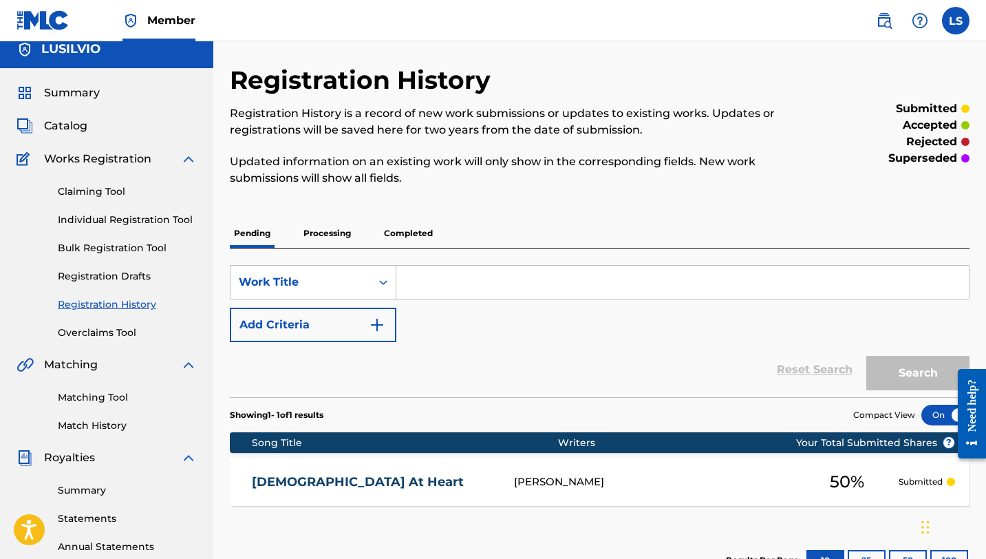
scroll to position [12, 0]
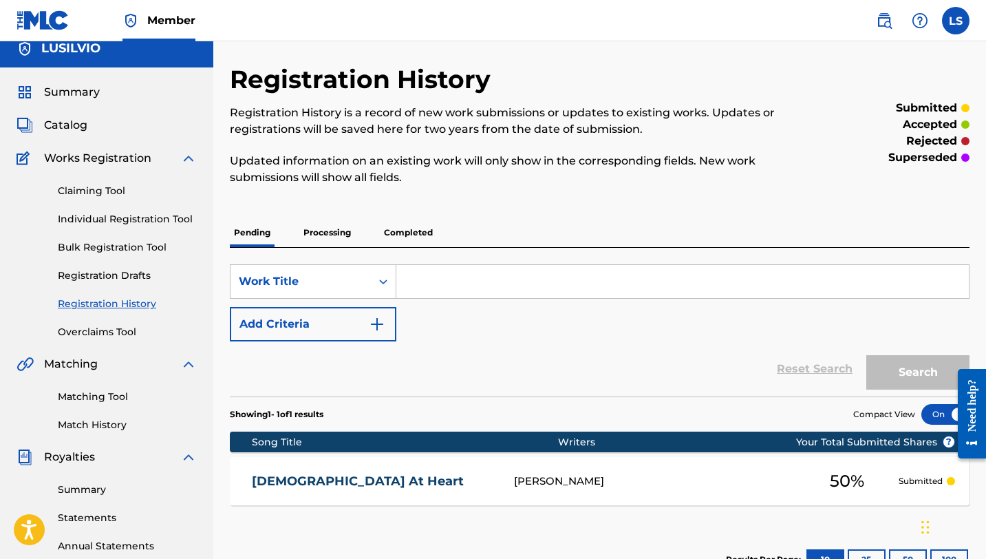
click at [147, 216] on link "Individual Registration Tool" at bounding box center [127, 219] width 139 height 14
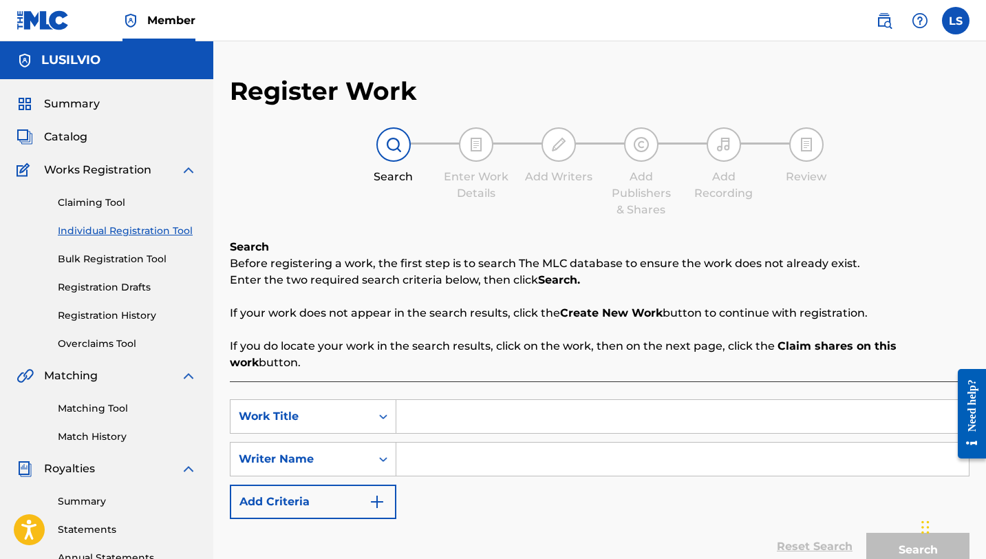
drag, startPoint x: 425, startPoint y: 395, endPoint x: 417, endPoint y: 379, distance: 17.9
click at [425, 400] on input "Search Form" at bounding box center [682, 416] width 573 height 33
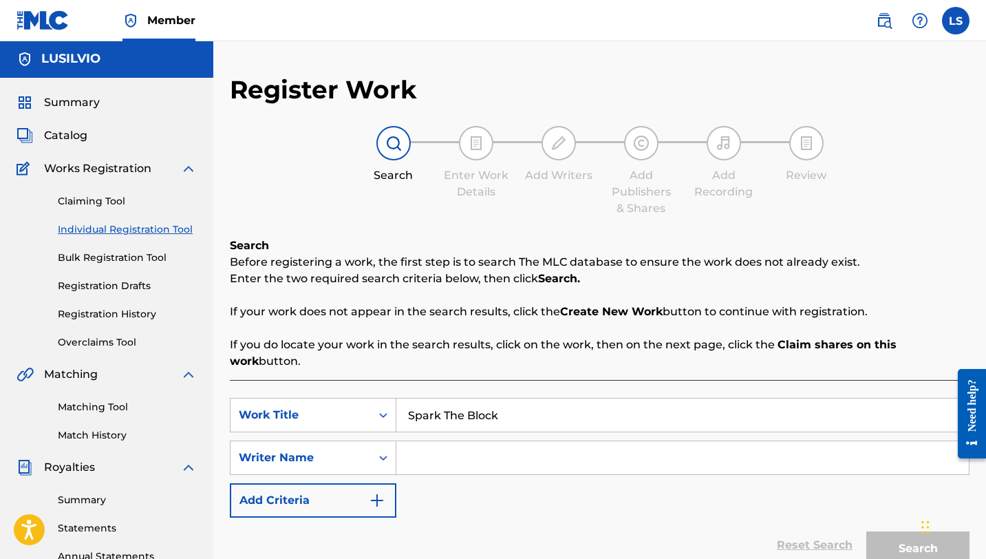
type input "Spark The Block"
click at [454, 441] on input "Search Form" at bounding box center [682, 457] width 573 height 33
type input "Lusilvio"
click at [876, 535] on button "Search" at bounding box center [918, 548] width 103 height 34
click at [875, 531] on button "Search" at bounding box center [918, 548] width 103 height 34
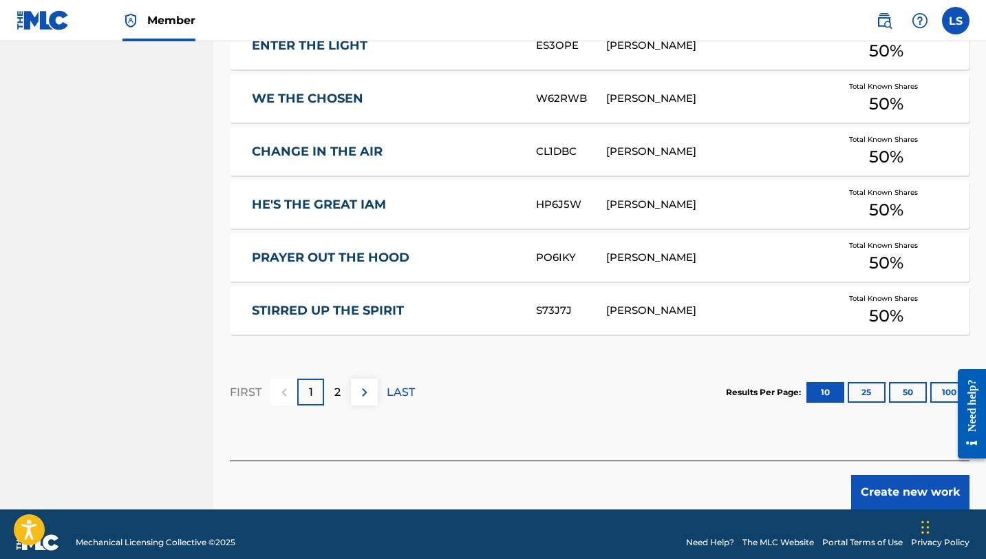
click at [887, 490] on button "Create new work" at bounding box center [910, 492] width 118 height 34
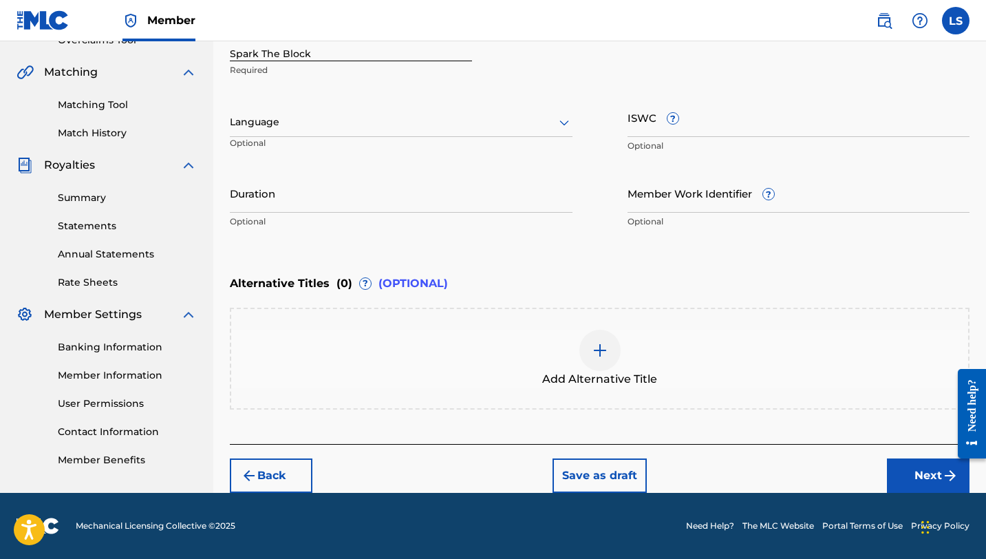
scroll to position [303, 0]
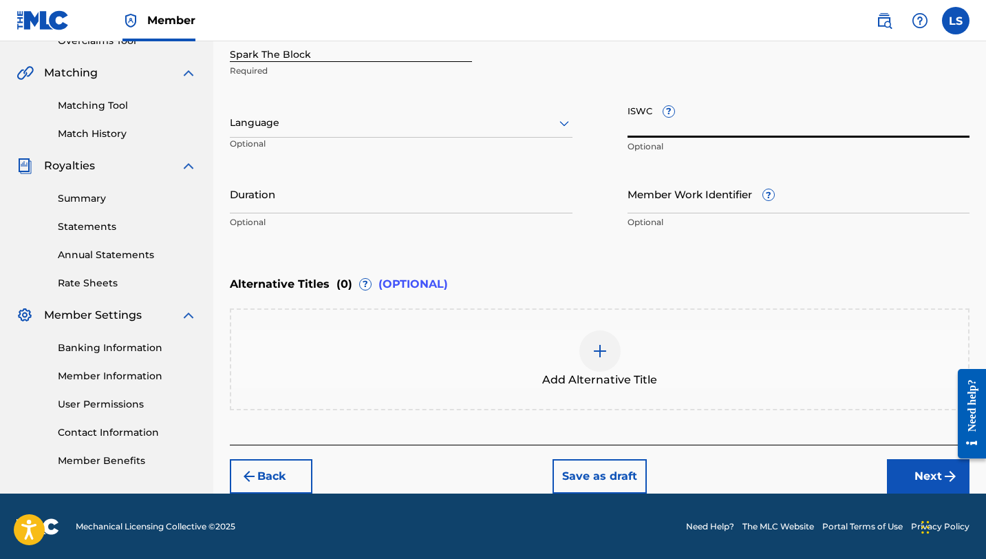
paste input "T3352369116"
type input "T3352369116"
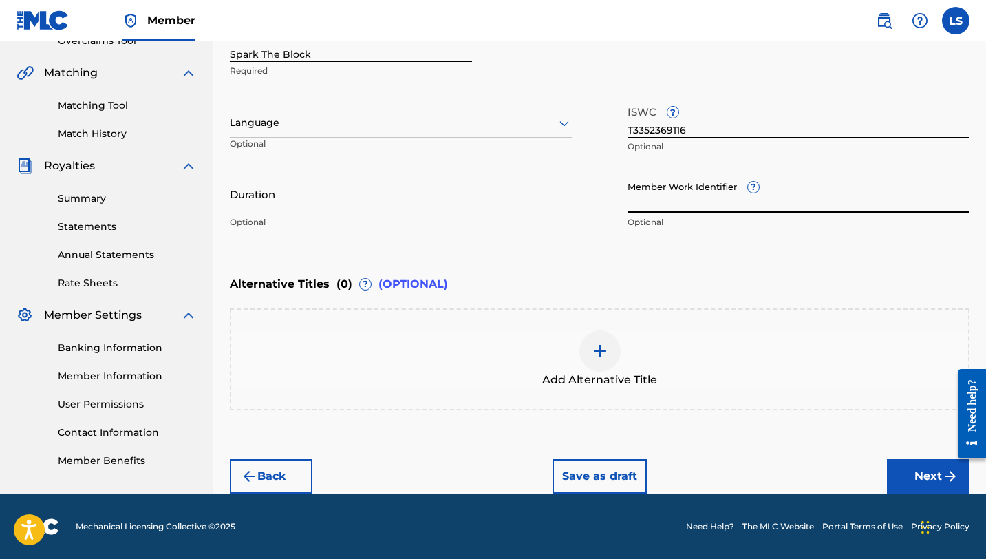
paste input "932124278"
type input "932124278"
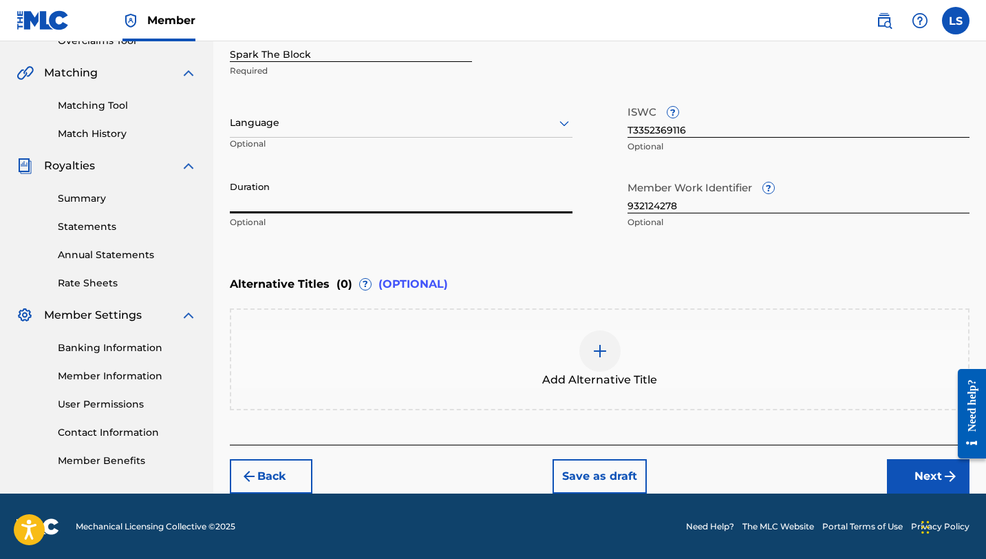
click at [283, 204] on input "Duration" at bounding box center [401, 193] width 343 height 39
type input "03:12"
click at [351, 129] on div at bounding box center [401, 122] width 343 height 17
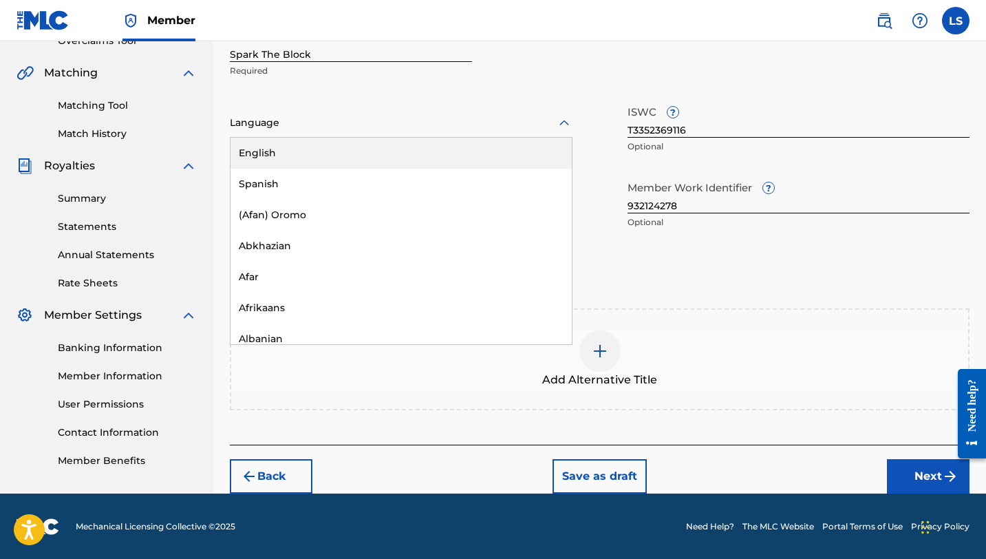
drag, startPoint x: 339, startPoint y: 146, endPoint x: 379, endPoint y: 149, distance: 40.0
click at [340, 146] on div "English" at bounding box center [401, 153] width 341 height 31
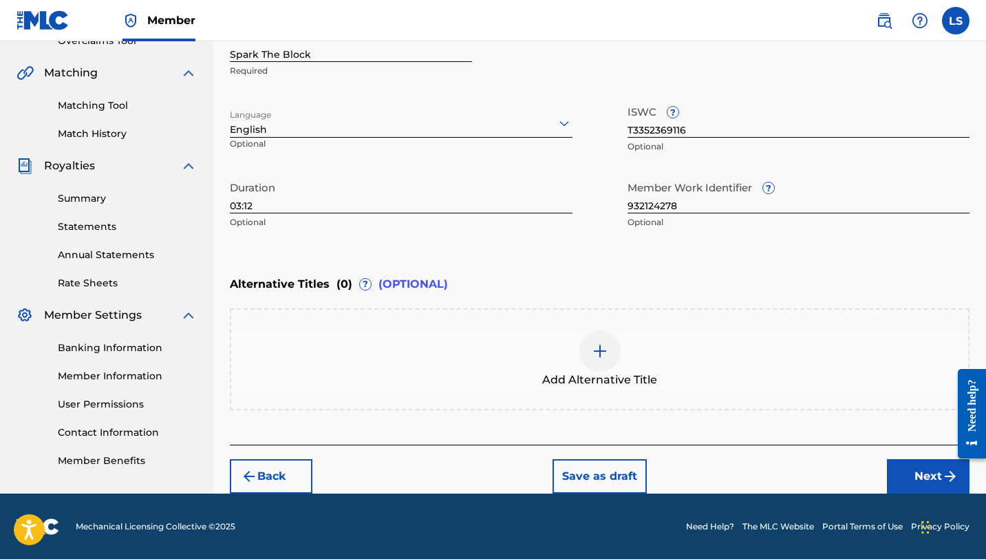
click at [898, 467] on button "Next" at bounding box center [928, 476] width 83 height 34
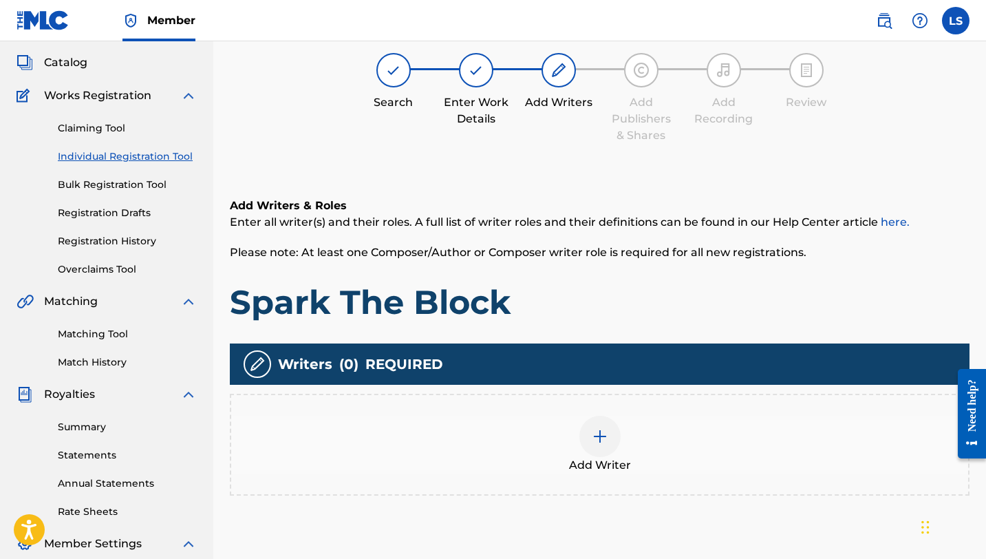
scroll to position [62, 0]
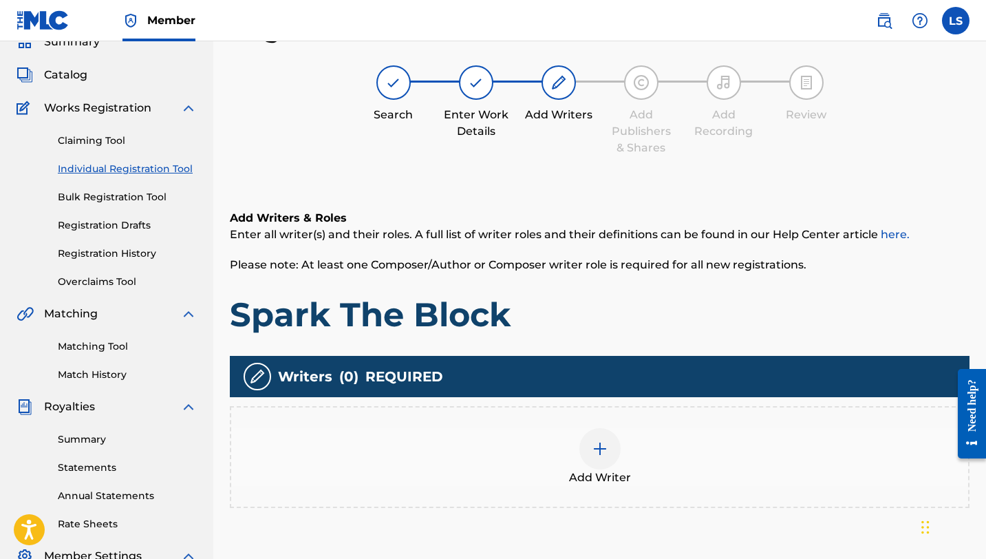
click at [588, 445] on div at bounding box center [600, 448] width 41 height 41
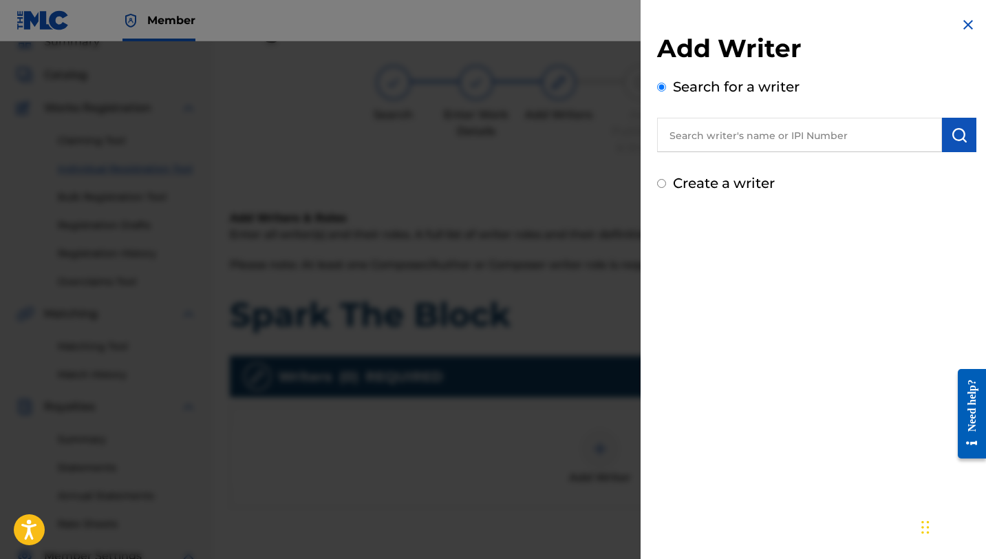
drag, startPoint x: 749, startPoint y: 157, endPoint x: 737, endPoint y: 147, distance: 15.2
click at [747, 156] on div "Add Writer Search for a writer Create a writer" at bounding box center [816, 113] width 319 height 160
click at [735, 144] on input "text" at bounding box center [799, 135] width 285 height 34
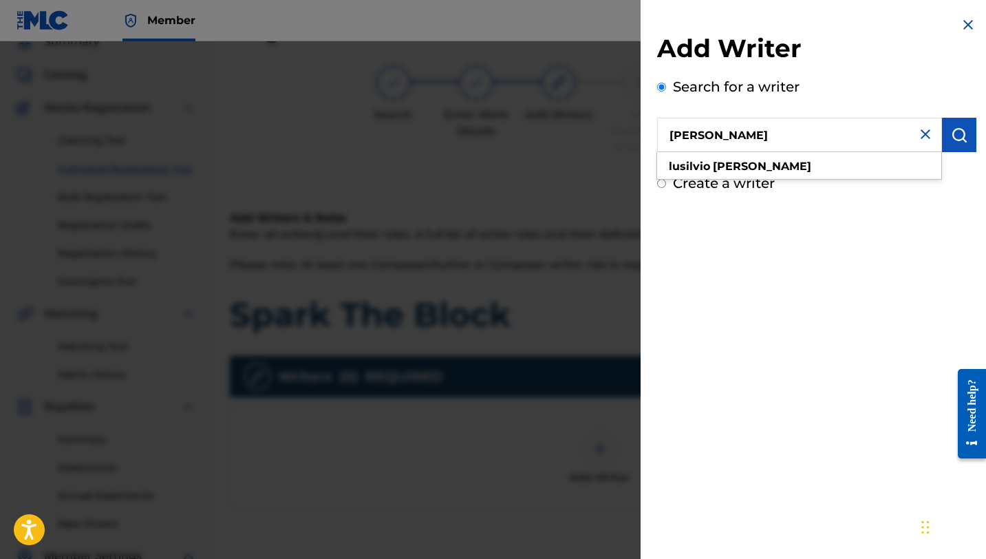
scroll to position [50, 0]
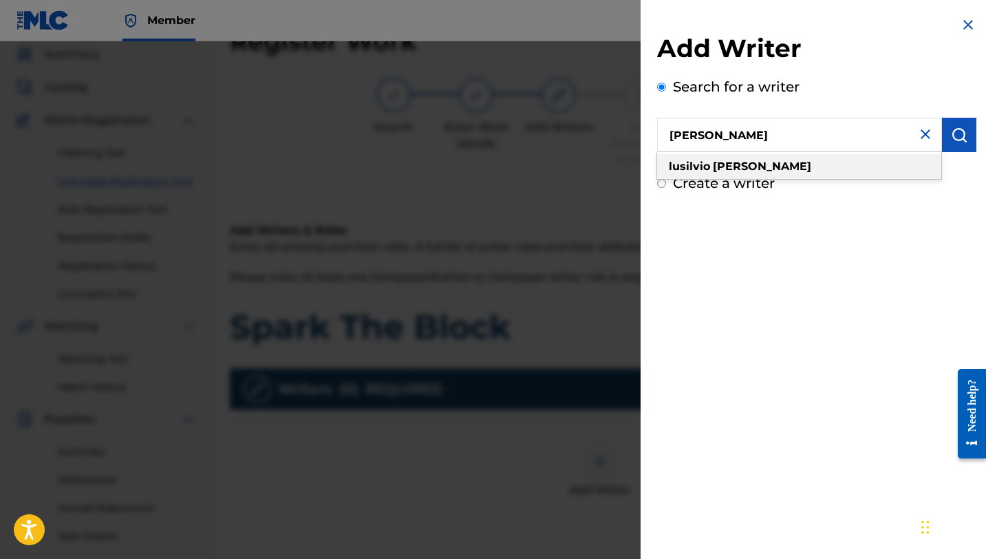
click at [706, 165] on strong "lusilvio" at bounding box center [689, 166] width 41 height 13
type input "[PERSON_NAME]"
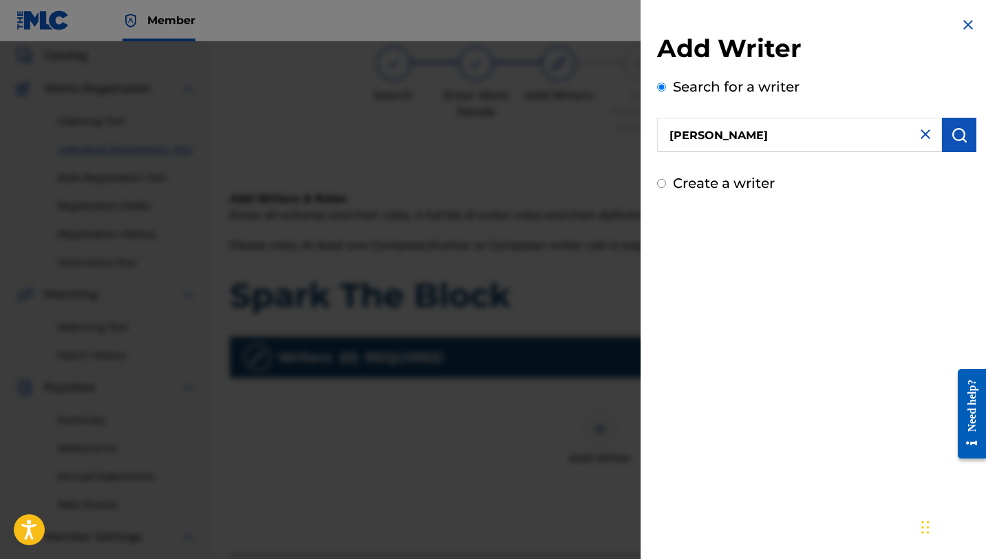
scroll to position [83, 0]
click at [930, 134] on input "[PERSON_NAME]" at bounding box center [799, 135] width 285 height 34
click at [943, 134] on button "submit" at bounding box center [959, 135] width 34 height 34
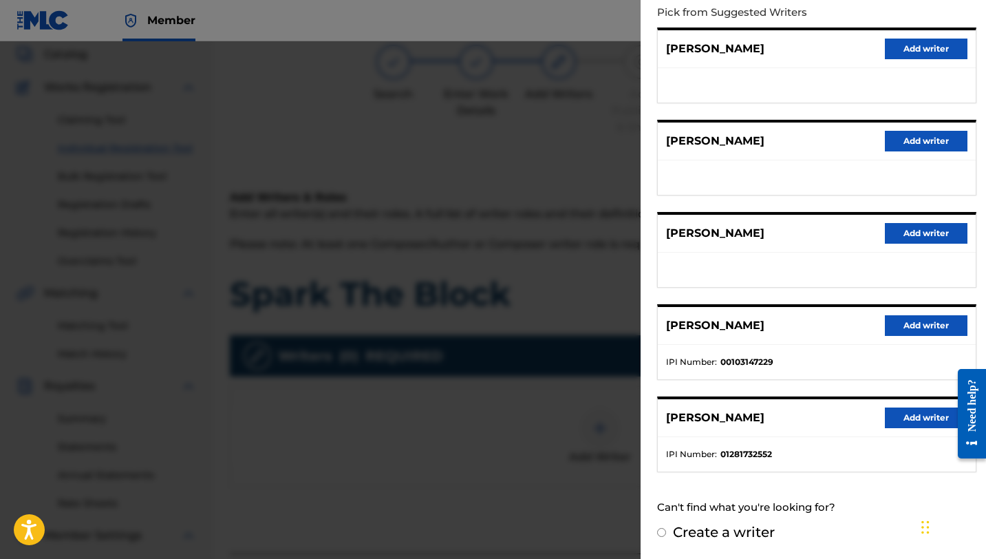
click at [920, 414] on button "Add writer" at bounding box center [926, 417] width 83 height 21
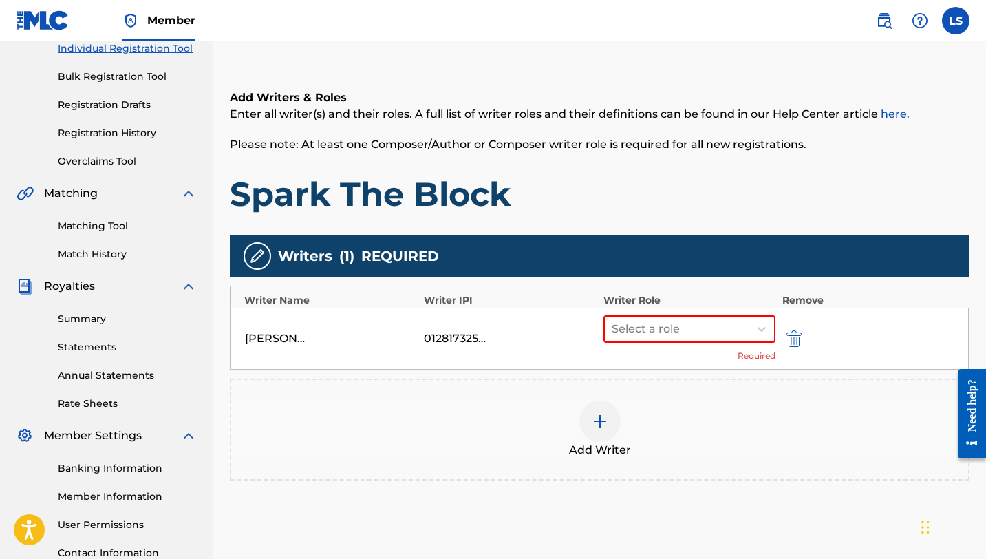
scroll to position [295, 0]
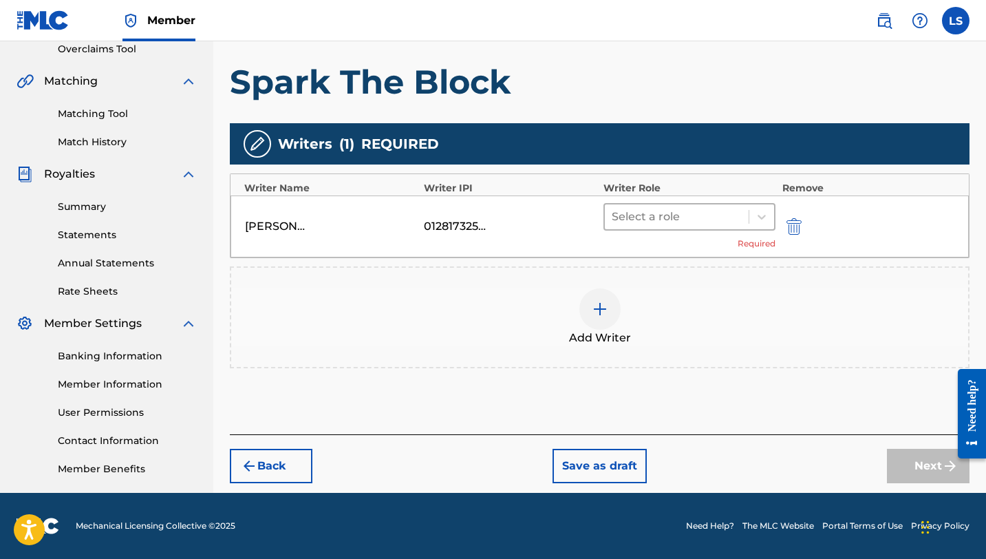
click at [662, 211] on div at bounding box center [677, 216] width 130 height 19
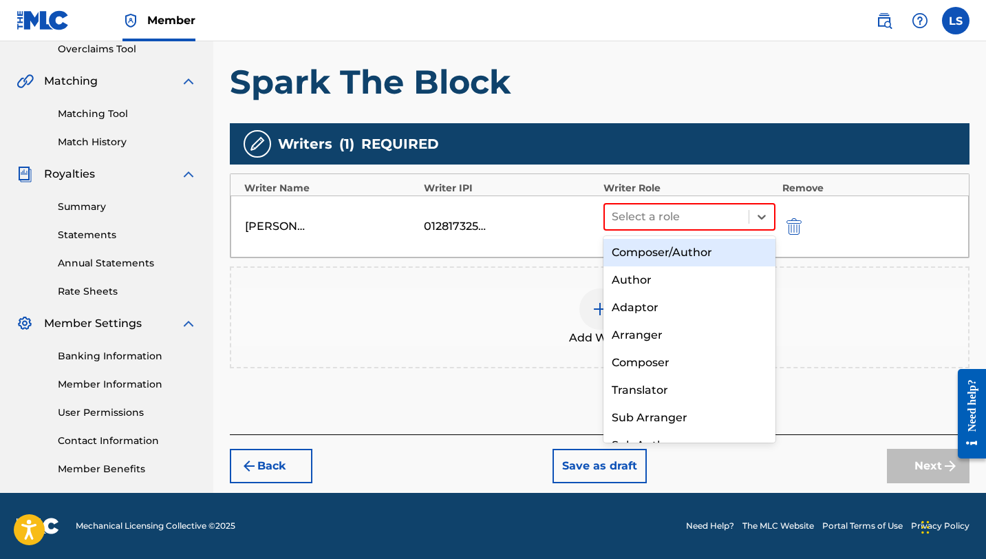
click at [657, 248] on div "Composer/Author" at bounding box center [690, 253] width 172 height 28
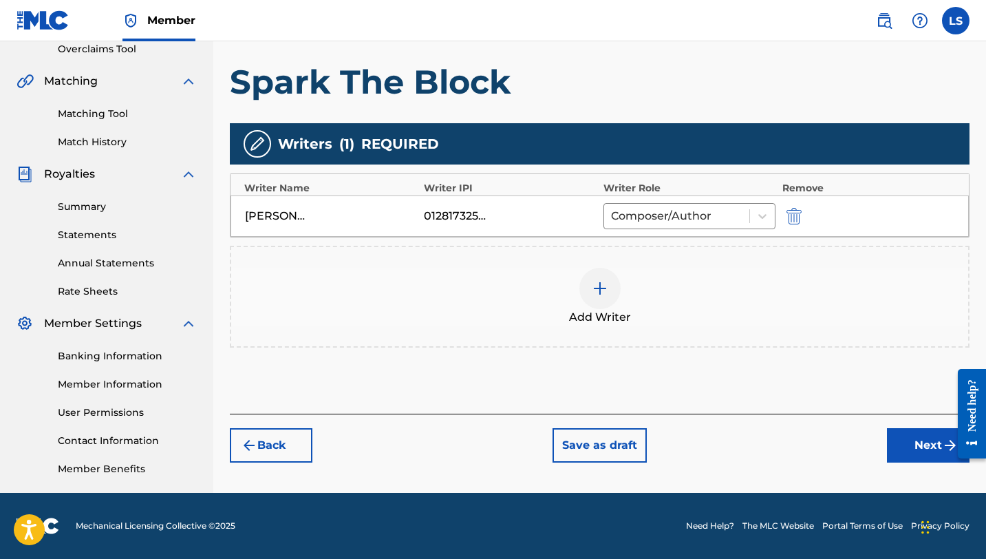
click at [922, 448] on button "Next" at bounding box center [928, 445] width 83 height 34
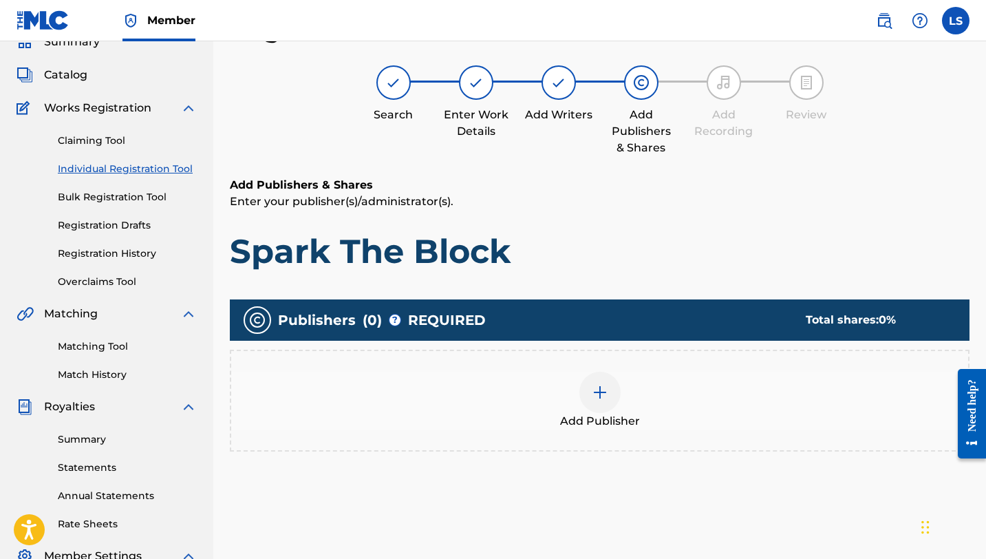
scroll to position [62, 0]
click at [600, 378] on div at bounding box center [600, 392] width 41 height 41
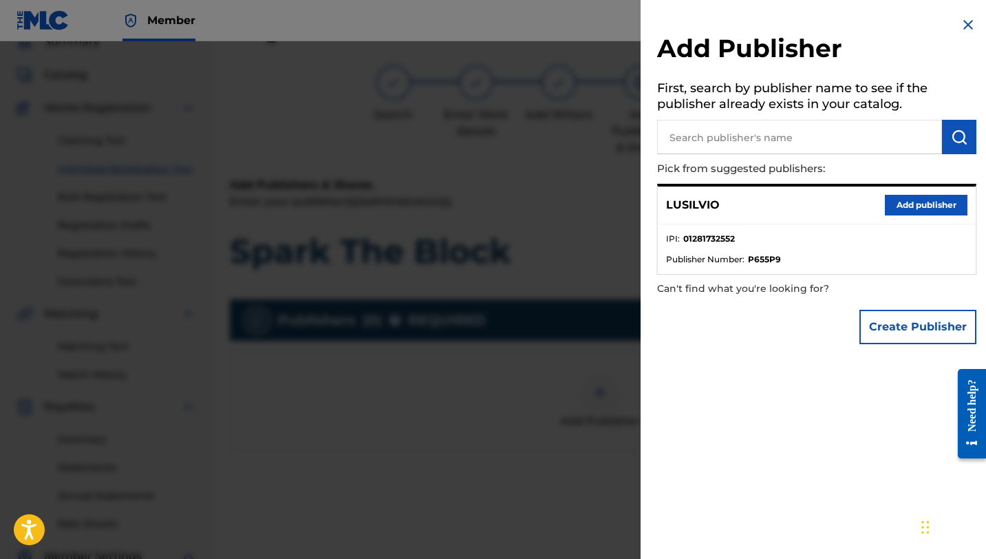
click at [900, 203] on button "Add publisher" at bounding box center [926, 205] width 83 height 21
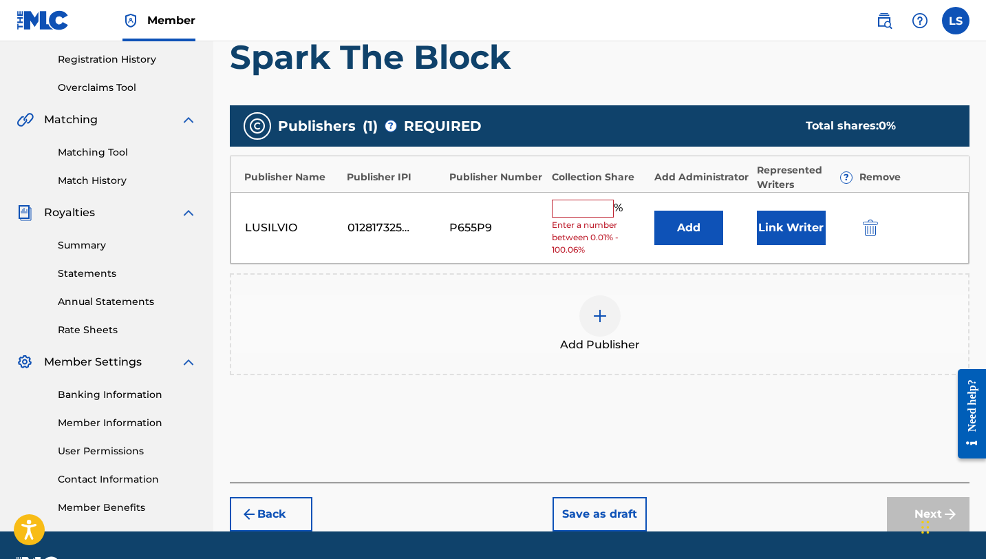
scroll to position [291, 0]
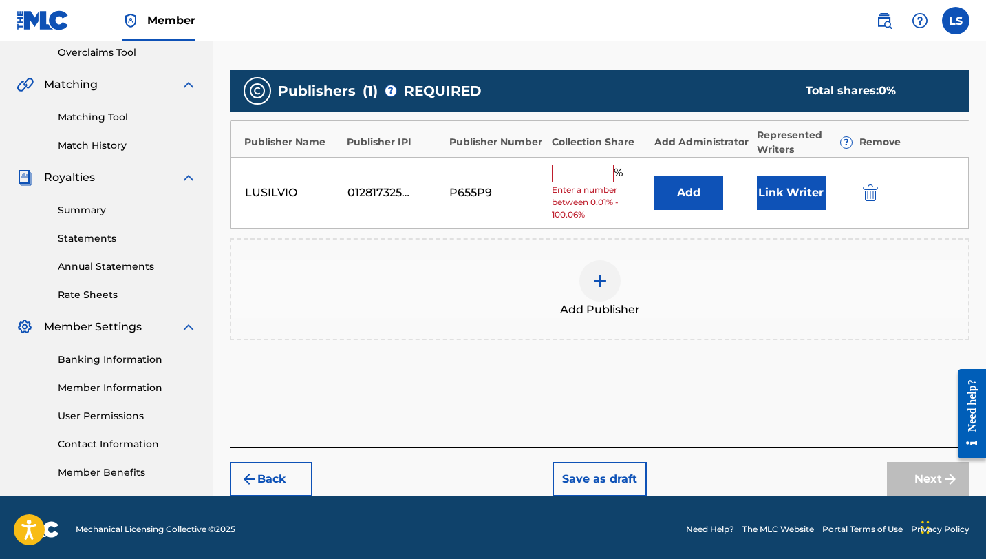
click at [582, 172] on input "text" at bounding box center [583, 174] width 62 height 18
type input "50"
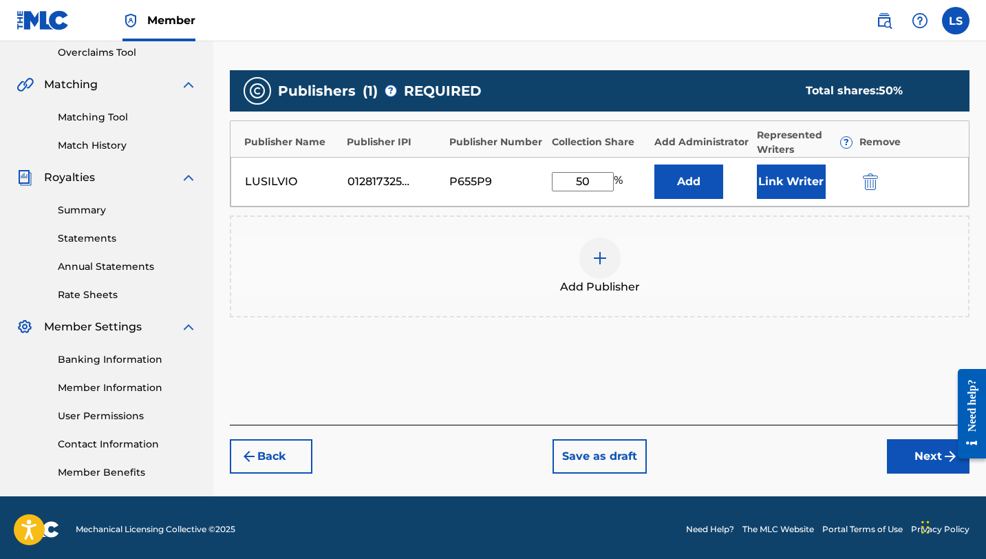
click at [777, 194] on button "Link Writer" at bounding box center [791, 182] width 69 height 34
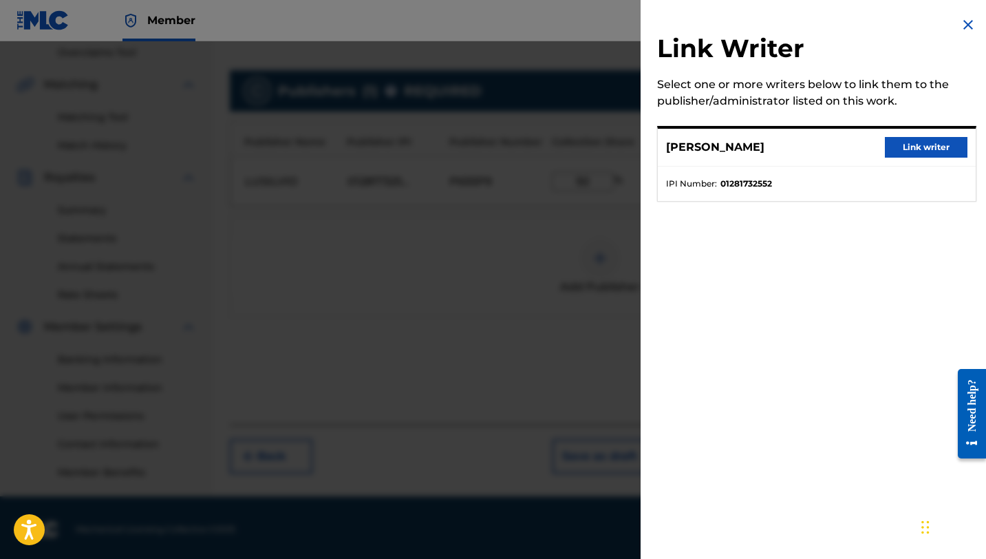
drag, startPoint x: 907, startPoint y: 142, endPoint x: 898, endPoint y: 148, distance: 10.9
click at [907, 142] on button "Link writer" at bounding box center [926, 147] width 83 height 21
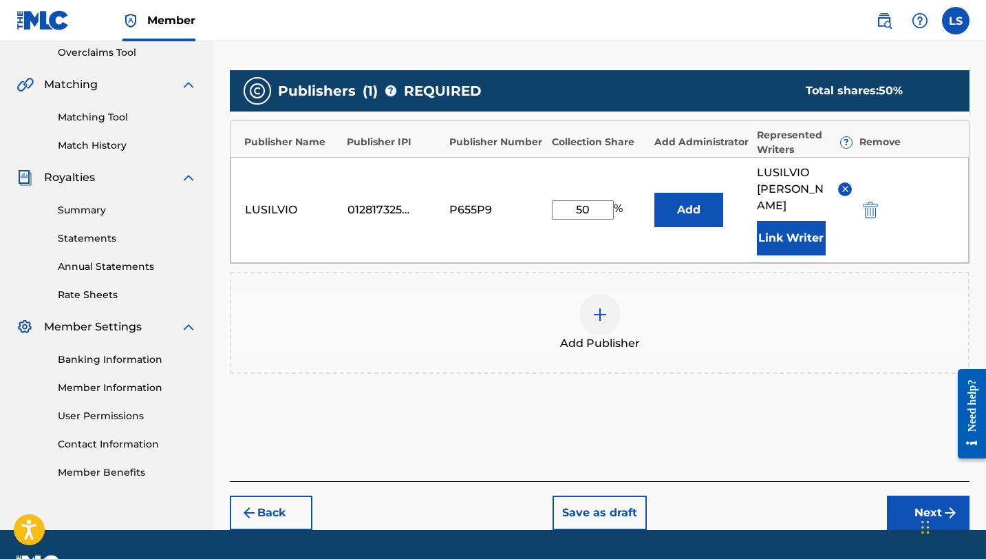
scroll to position [312, 0]
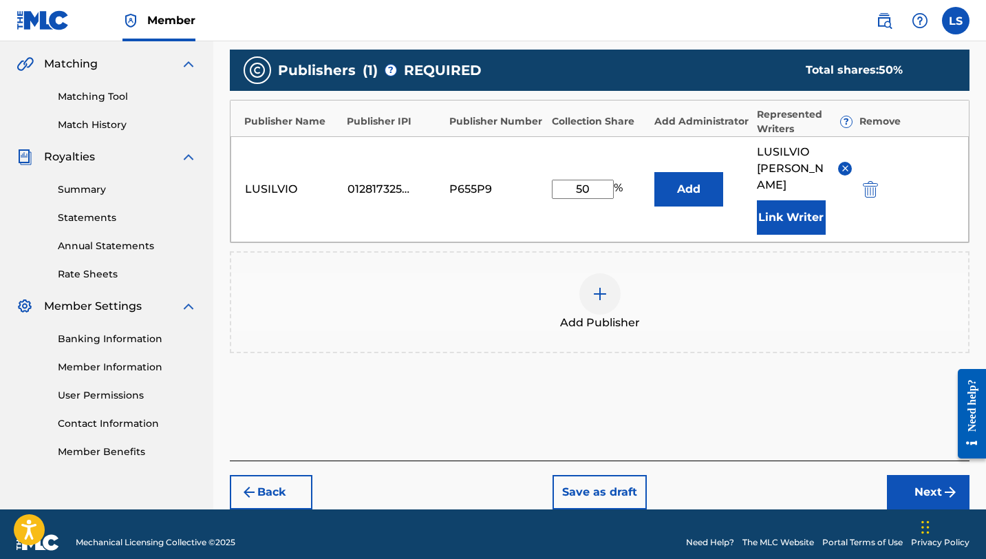
click at [915, 480] on button "Next" at bounding box center [928, 492] width 83 height 34
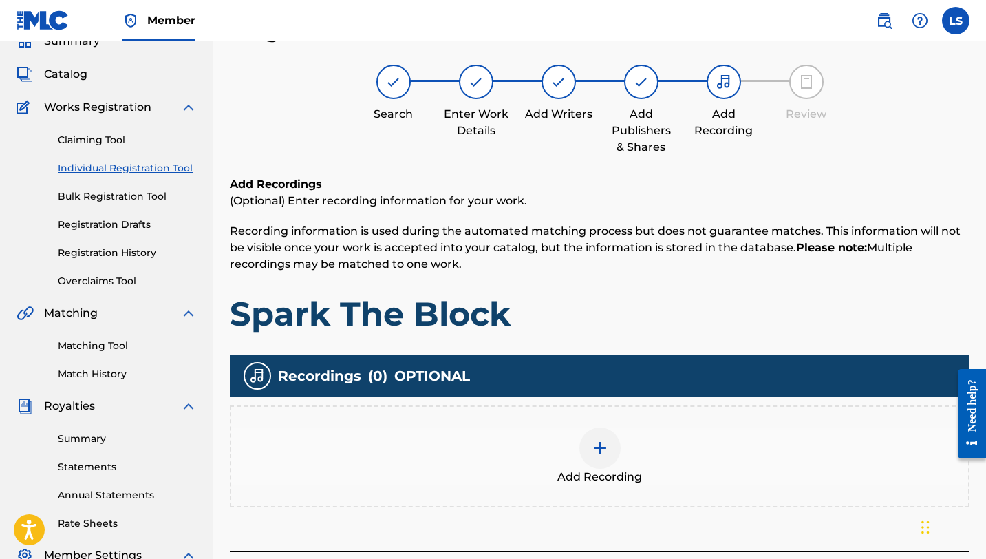
scroll to position [62, 0]
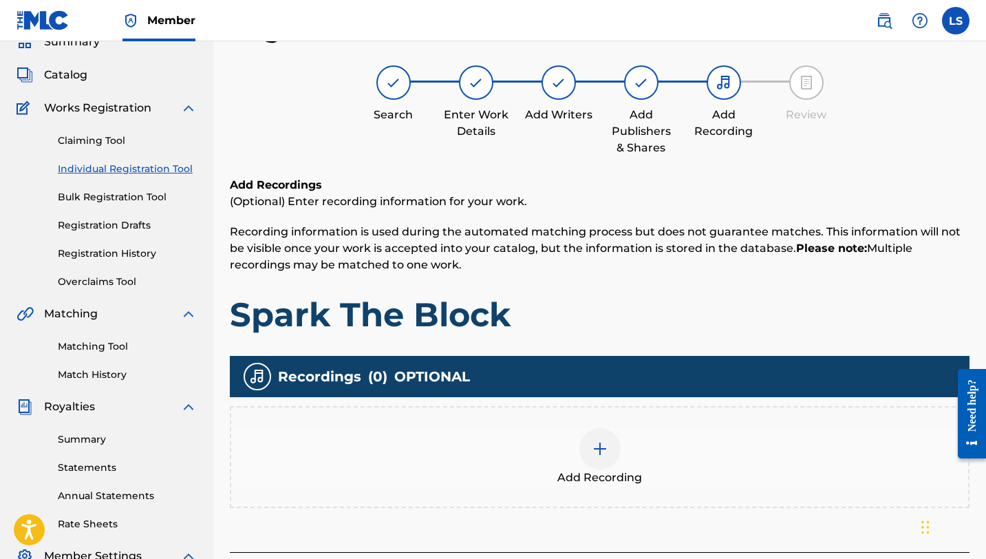
click at [597, 448] on img at bounding box center [600, 449] width 17 height 17
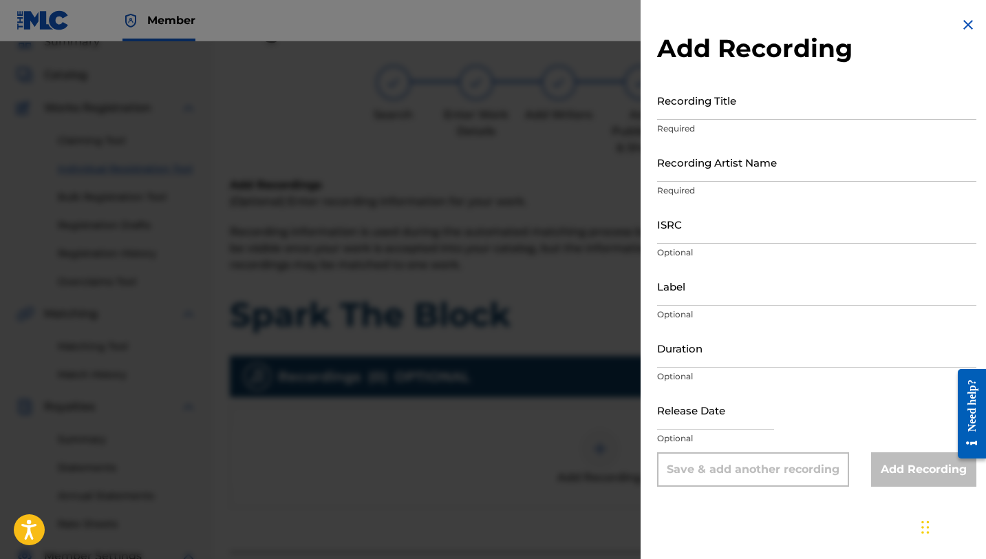
click at [706, 112] on input "Recording Title" at bounding box center [816, 100] width 319 height 39
type input "Spark The Block"
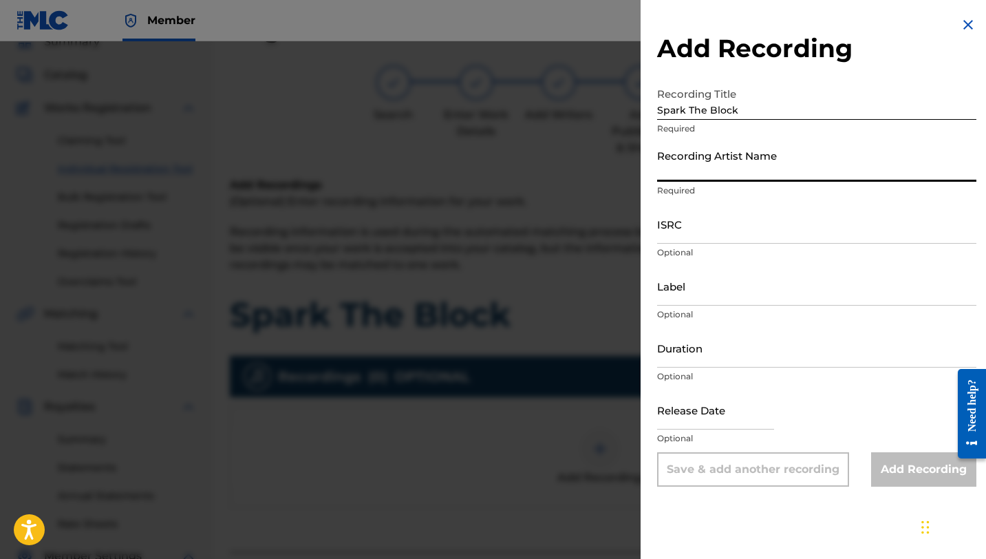
click at [720, 173] on input "Recording Artist Name" at bounding box center [816, 161] width 319 height 39
type input "Lusilvio"
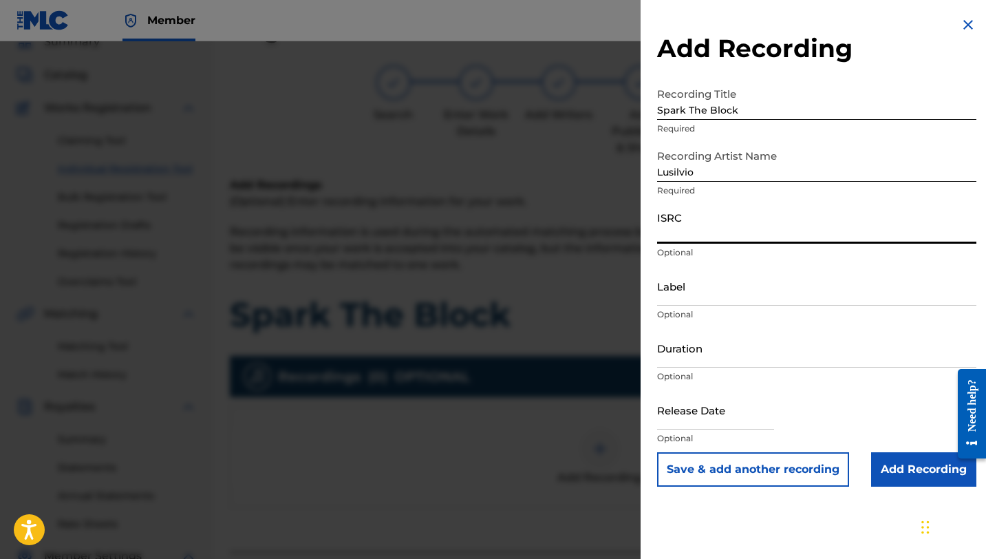
paste input "QZZ7X2520076"
type input "QZZ7X2520076"
click at [690, 296] on input "Label" at bounding box center [816, 285] width 319 height 39
type input "[PERSON_NAME] DELIVERY INC"
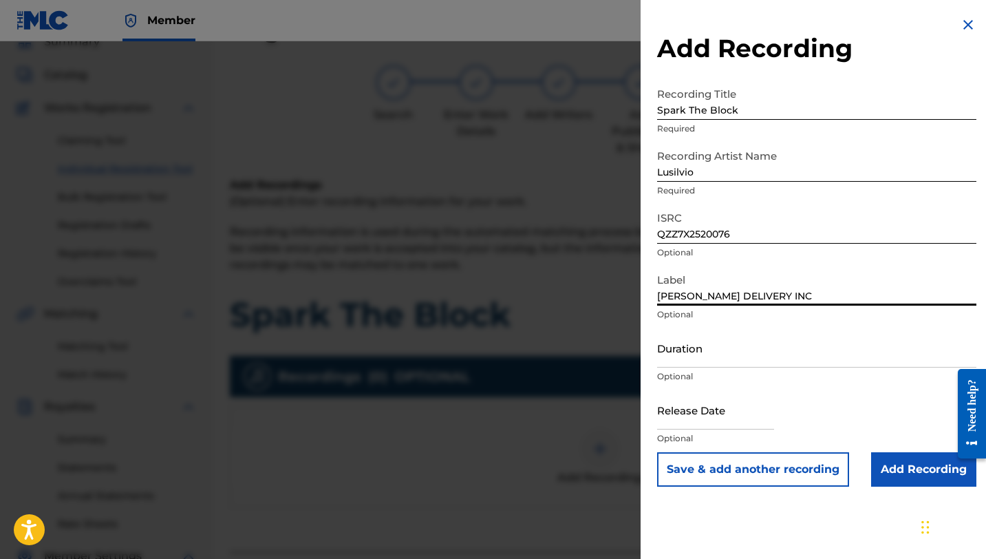
click at [681, 361] on input "Duration" at bounding box center [816, 347] width 319 height 39
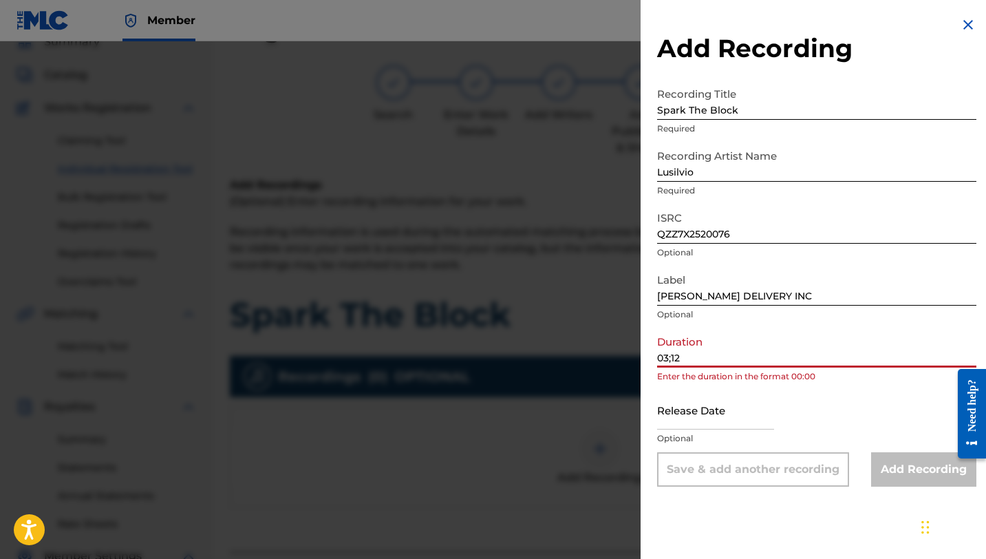
type input "03;12"
click at [696, 415] on input "text" at bounding box center [715, 409] width 117 height 39
select select "8"
select select "2025"
click at [672, 359] on input "03;12" at bounding box center [816, 347] width 319 height 39
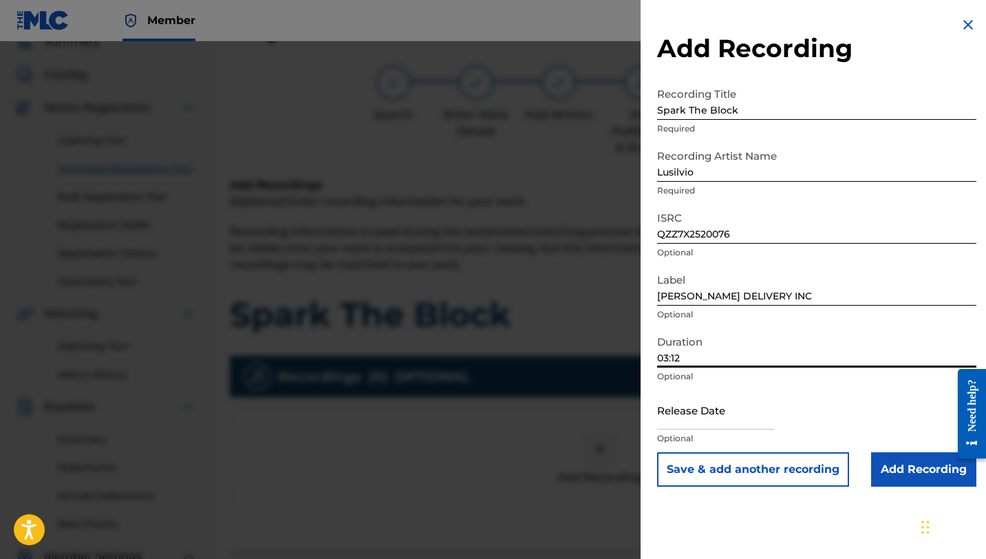
type input "03:12"
click at [694, 421] on input "text" at bounding box center [715, 409] width 117 height 39
select select "8"
select select "2025"
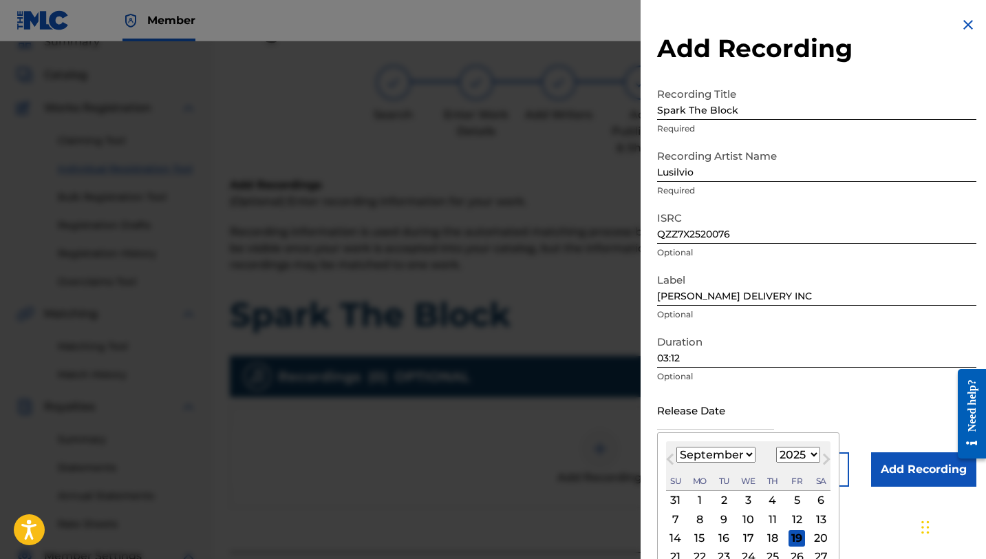
click at [727, 540] on div "16" at bounding box center [724, 538] width 17 height 17
type input "[DATE]"
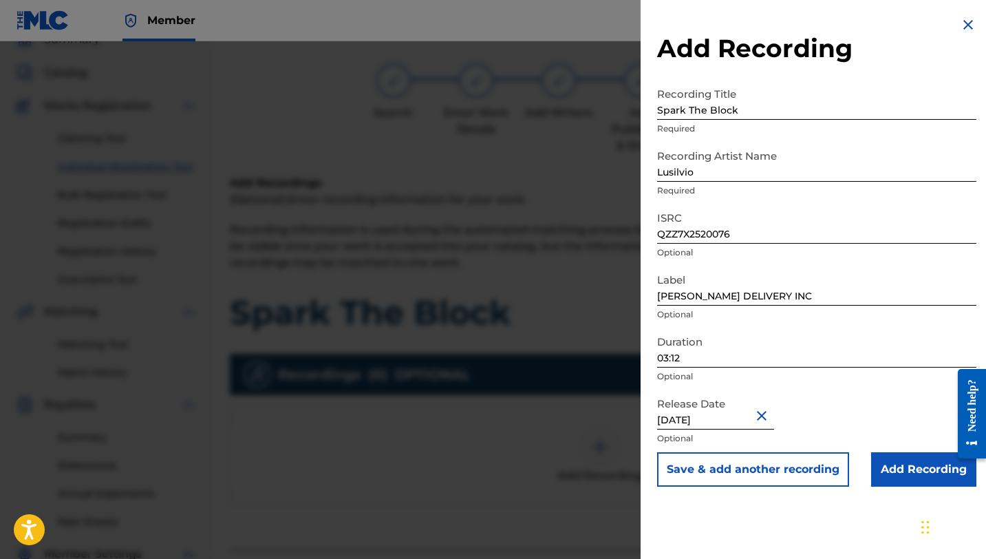
click at [890, 473] on input "Add Recording" at bounding box center [923, 469] width 105 height 34
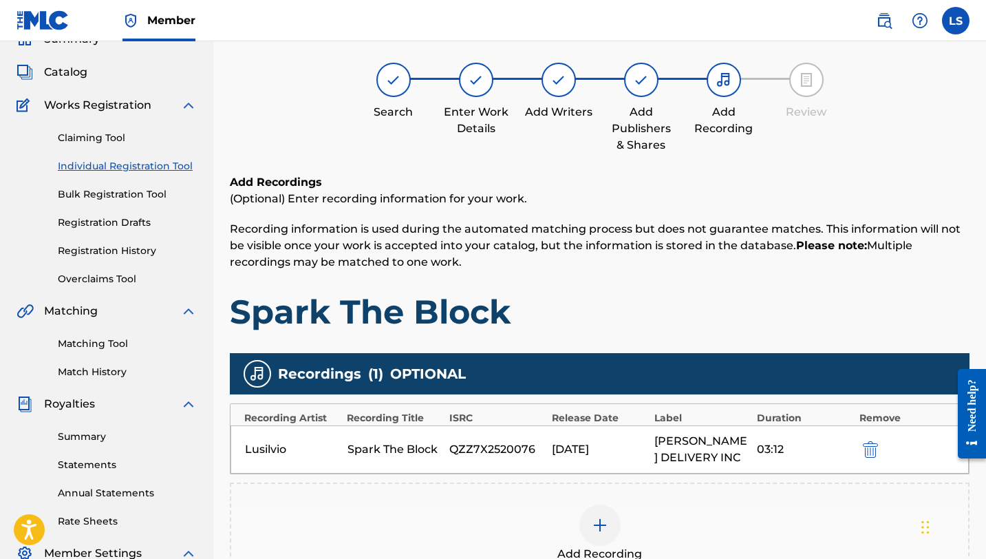
scroll to position [295, 0]
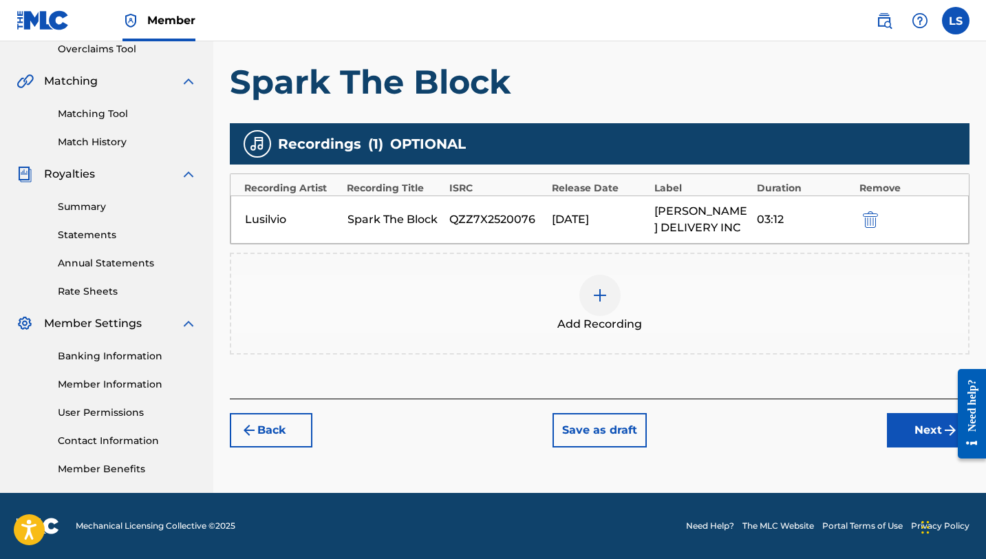
click at [912, 429] on button "Next" at bounding box center [928, 430] width 83 height 34
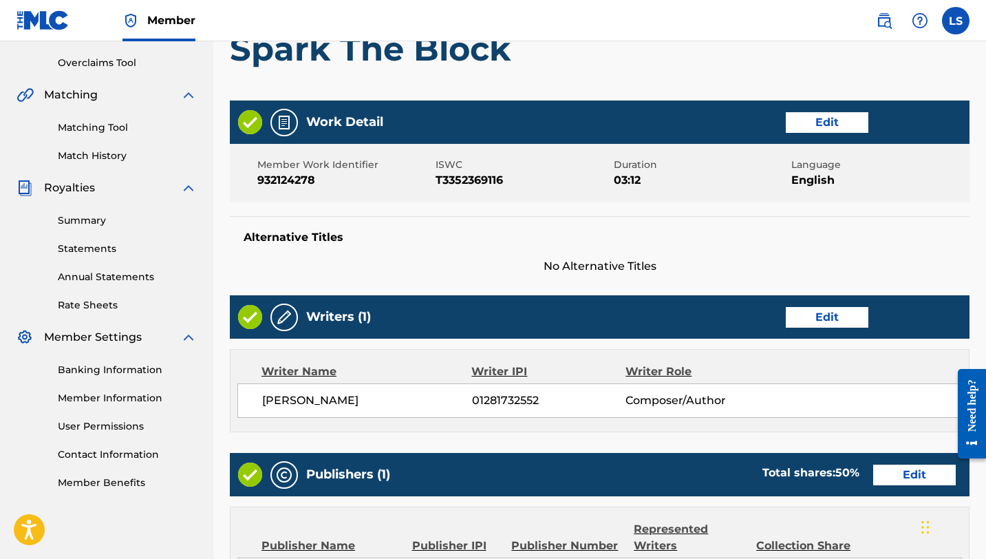
scroll to position [620, 0]
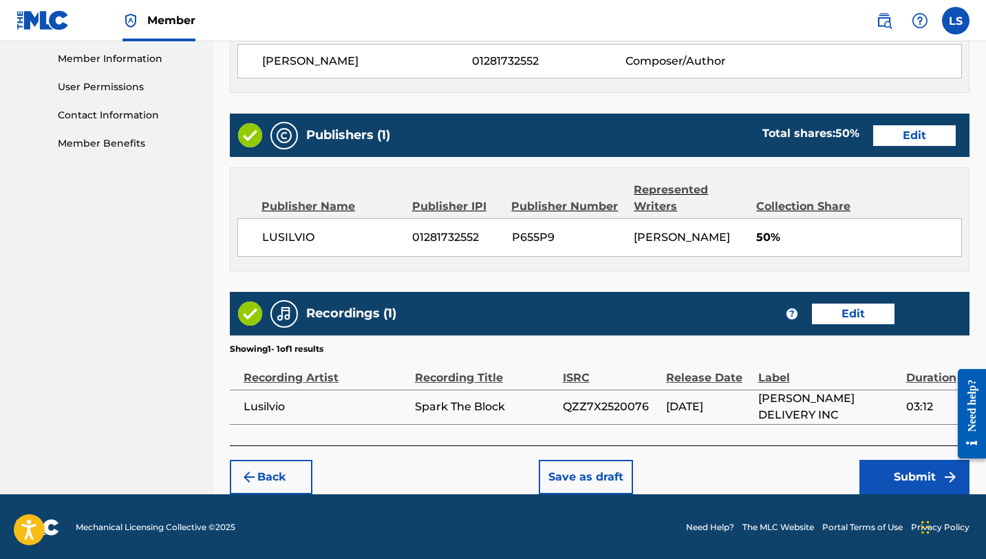
click at [893, 471] on button "Submit" at bounding box center [915, 477] width 110 height 34
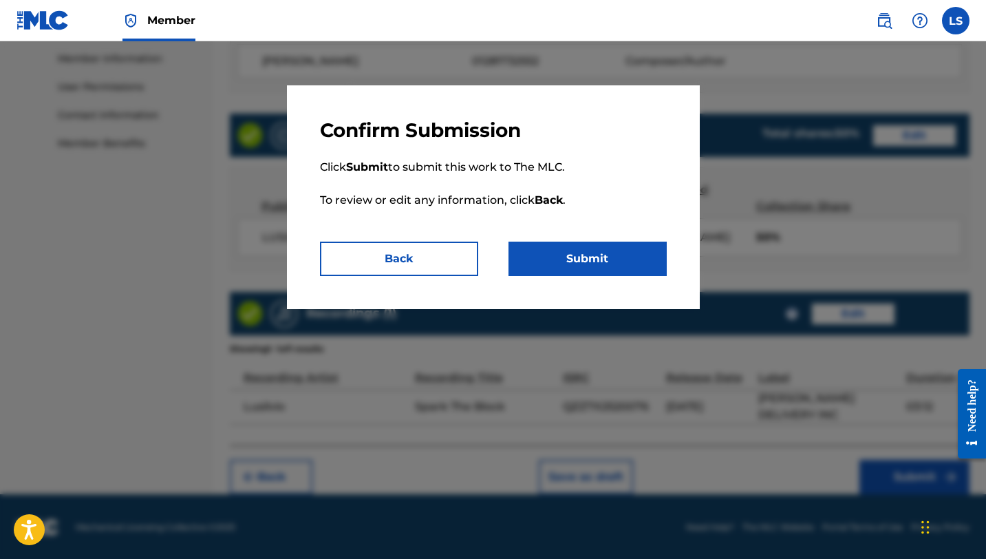
click at [615, 268] on button "Submit" at bounding box center [588, 259] width 158 height 34
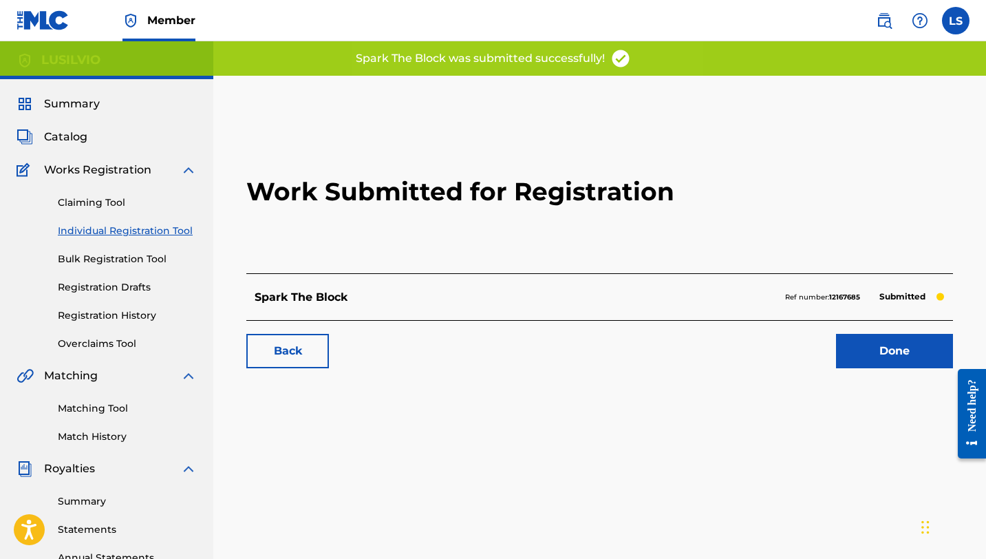
click at [863, 356] on link "Done" at bounding box center [894, 351] width 117 height 34
